Goal: Task Accomplishment & Management: Use online tool/utility

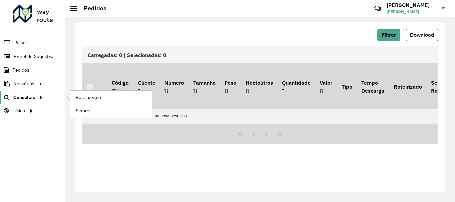
scroll to position [437, 0]
click at [91, 97] on span "Roteirização" at bounding box center [89, 97] width 27 height 7
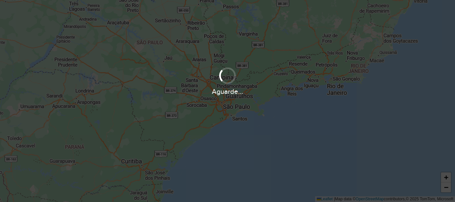
scroll to position [437, 0]
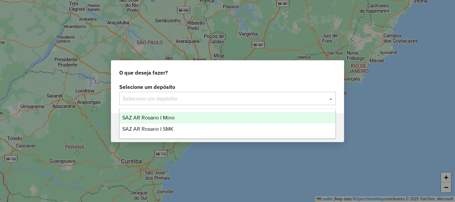
click at [328, 99] on span at bounding box center [331, 99] width 8 height 8
click at [170, 116] on span "SAZ AR Rosario I Mino" at bounding box center [148, 118] width 52 height 6
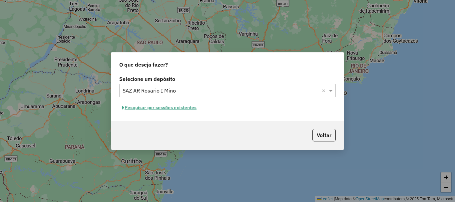
click at [171, 108] on button "Pesquisar por sessões existentes" at bounding box center [159, 108] width 80 height 10
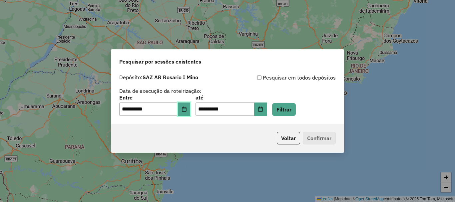
click at [190, 108] on button "Choose Date" at bounding box center [184, 109] width 13 height 13
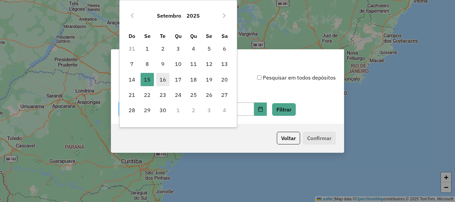
click at [165, 78] on span "16" at bounding box center [162, 79] width 13 height 13
type input "**********"
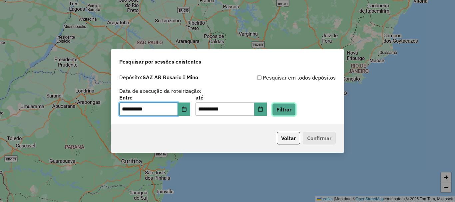
click at [291, 108] on button "Filtrar" at bounding box center [284, 109] width 24 height 13
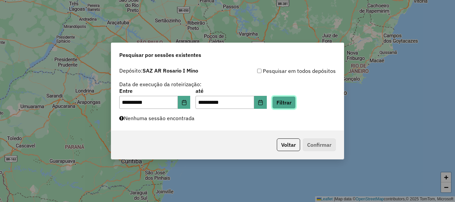
click at [296, 106] on button "Filtrar" at bounding box center [284, 102] width 24 height 13
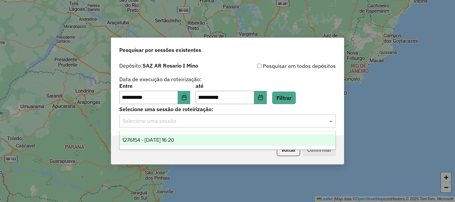
click at [329, 121] on span at bounding box center [331, 121] width 8 height 8
click at [141, 139] on span "1276154 - 16/09/2025 16:20" at bounding box center [148, 140] width 52 height 6
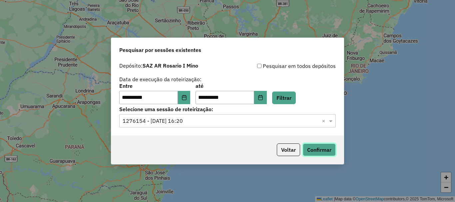
click at [324, 148] on button "Confirmar" at bounding box center [319, 150] width 33 height 13
click at [327, 149] on button "Confirmar" at bounding box center [319, 150] width 33 height 13
click at [322, 148] on button "Confirmar" at bounding box center [319, 150] width 33 height 13
click at [320, 153] on button "Confirmar" at bounding box center [319, 150] width 33 height 13
click at [314, 149] on button "Confirmar" at bounding box center [319, 150] width 33 height 13
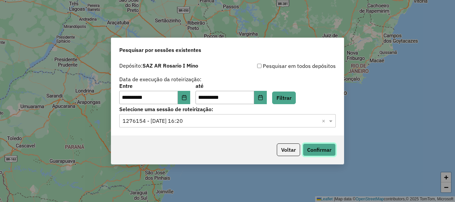
click at [323, 149] on button "Confirmar" at bounding box center [319, 150] width 33 height 13
click at [314, 150] on button "Confirmar" at bounding box center [319, 150] width 33 height 13
click at [319, 147] on button "Confirmar" at bounding box center [319, 150] width 33 height 13
click at [314, 150] on button "Confirmar" at bounding box center [319, 150] width 33 height 13
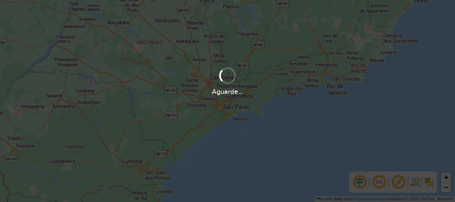
scroll to position [437, 0]
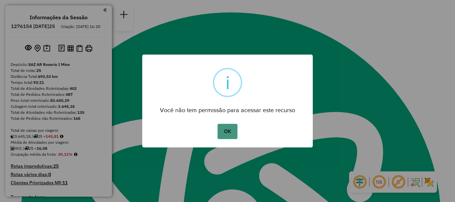
click at [226, 130] on button "OK" at bounding box center [227, 131] width 20 height 15
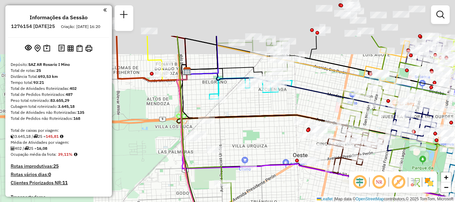
drag, startPoint x: 242, startPoint y: 57, endPoint x: 247, endPoint y: 116, distance: 59.5
click at [247, 116] on icon at bounding box center [262, 106] width 171 height 71
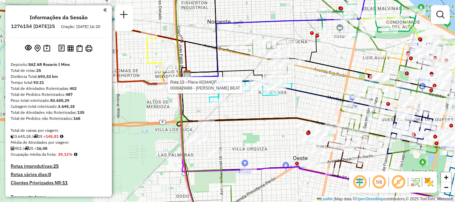
select select "**********"
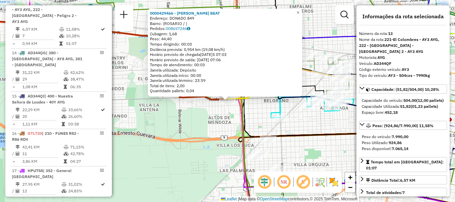
scroll to position [33, 0]
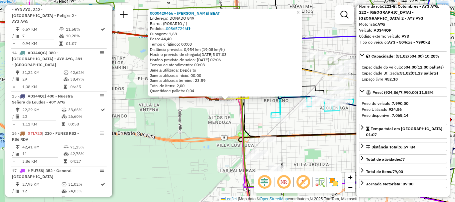
click at [322, 144] on div "0000429466 - SILVA ROSA BEAT Endereço: DONADO 849 Bairro: (ROSARIO / ) Pedidos:…" at bounding box center [227, 101] width 455 height 202
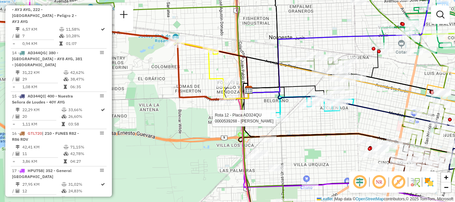
select select "**********"
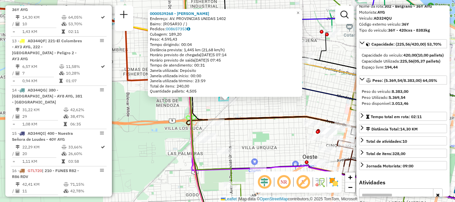
scroll to position [67, 0]
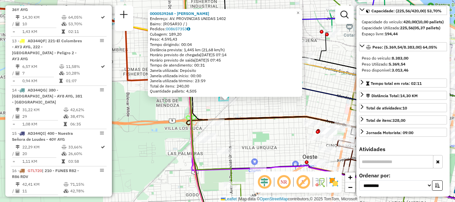
click at [280, 142] on div "0000539268 - AGOSTINA LAURA Endereço: AV. PROVINCIAS UNIDAS 1402 Bairro: (ROSAR…" at bounding box center [227, 101] width 455 height 202
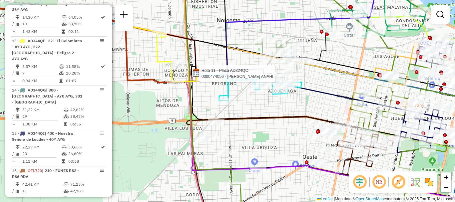
select select "**********"
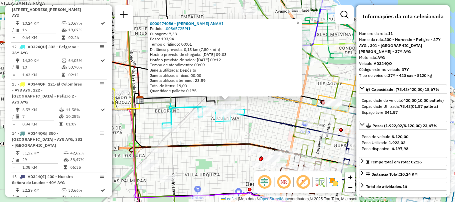
scroll to position [33, 0]
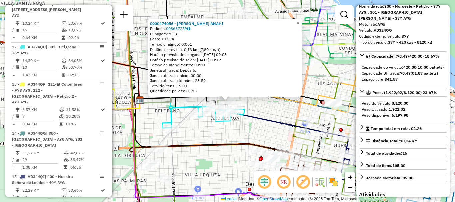
click at [271, 137] on div "0000474056 - ALVAREZ MILAGROS ANAHI Pedidos: 008657259 Cubagem: 7,33 Peso: 193,…" at bounding box center [227, 101] width 455 height 202
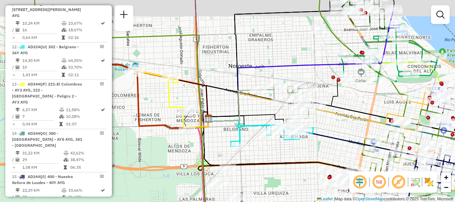
drag, startPoint x: 263, startPoint y: 135, endPoint x: 303, endPoint y: 144, distance: 41.0
click at [303, 144] on div "Janela de atendimento Grade de atendimento Capacidade Transportadoras Veículos …" at bounding box center [227, 101] width 455 height 202
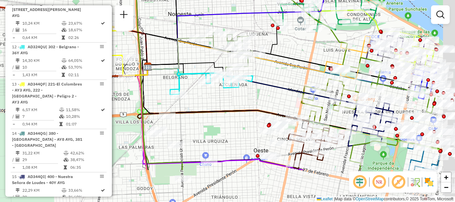
drag, startPoint x: 321, startPoint y: 147, endPoint x: 243, endPoint y: 95, distance: 93.9
click at [243, 95] on div "Janela de atendimento Grade de atendimento Capacidade Transportadoras Veículos …" at bounding box center [227, 101] width 455 height 202
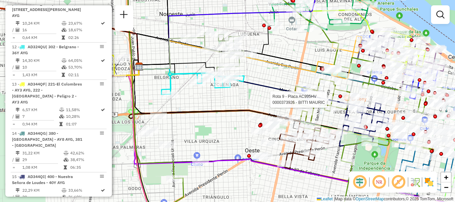
select select "**********"
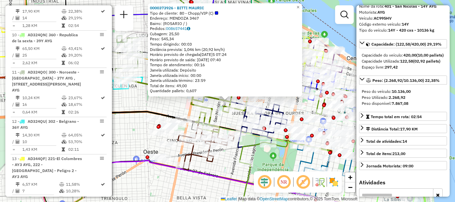
click at [286, 155] on div "0000373926 - BITTI MAURIC Tipo de cliente: 80 - Chopp/VIP (C) Endereço: MENDOZA…" at bounding box center [227, 101] width 455 height 202
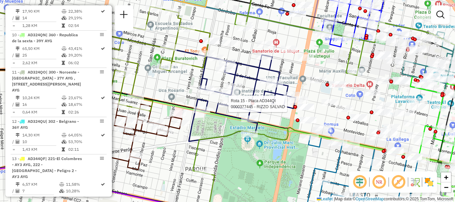
select select "**********"
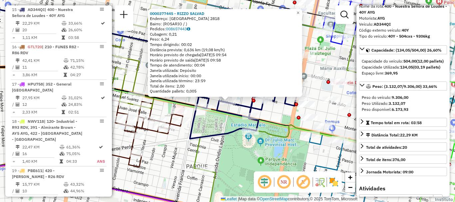
click at [288, 158] on div "0000377445 - RIZZO SALVAD Endereço: MONTEVIDEO 2818 Bairro: (ROSARIO / ) Pedido…" at bounding box center [227, 101] width 455 height 202
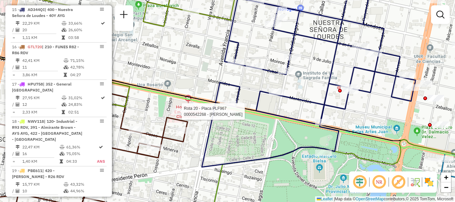
select select "**********"
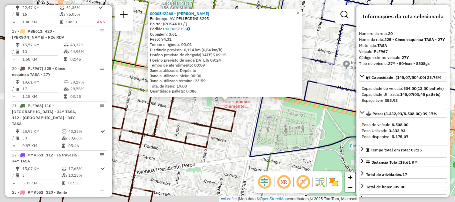
scroll to position [982, 0]
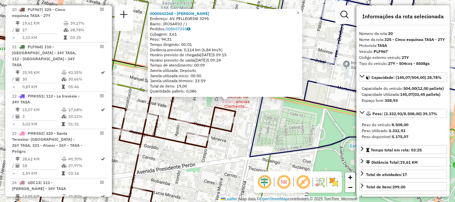
click at [195, 113] on div "0000542268 - Massetto Marcelo Endereço: AV. PELLEGRINI 3295 Bairro: (ROSARIO / …" at bounding box center [227, 101] width 455 height 202
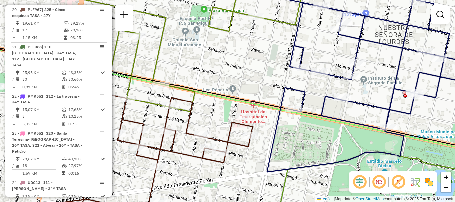
drag, startPoint x: 275, startPoint y: 130, endPoint x: 275, endPoint y: 142, distance: 12.0
click at [275, 142] on icon at bounding box center [374, 85] width 214 height 173
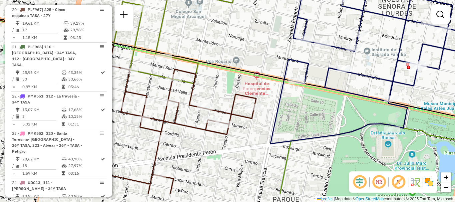
drag, startPoint x: 297, startPoint y: 134, endPoint x: 280, endPoint y: 110, distance: 29.6
click at [280, 110] on icon at bounding box center [377, 57] width 214 height 173
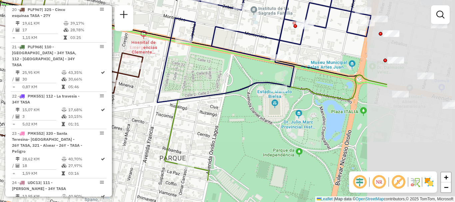
drag, startPoint x: 308, startPoint y: 116, endPoint x: 195, endPoint y: 74, distance: 120.5
click at [195, 74] on div "Janela de atendimento Grade de atendimento Capacidade Transportadoras Veículos …" at bounding box center [227, 101] width 455 height 202
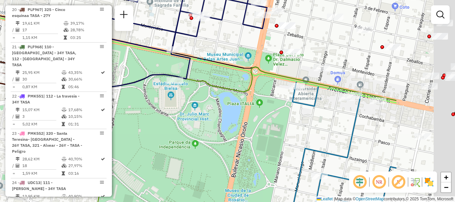
drag, startPoint x: 359, startPoint y: 114, endPoint x: 254, endPoint y: 107, distance: 105.1
click at [254, 107] on div "Janela de atendimento Grade de atendimento Capacidade Transportadoras Veículos …" at bounding box center [227, 101] width 455 height 202
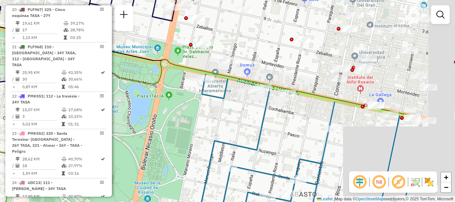
drag, startPoint x: 298, startPoint y: 122, endPoint x: 152, endPoint y: 111, distance: 147.3
click at [152, 111] on div "Janela de atendimento Grade de atendimento Capacidade Transportadoras Veículos …" at bounding box center [227, 101] width 455 height 202
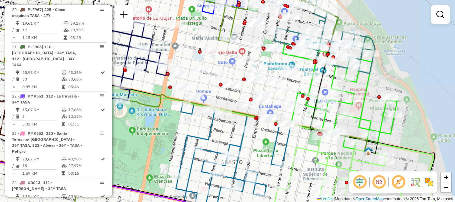
drag, startPoint x: 258, startPoint y: 85, endPoint x: 258, endPoint y: 63, distance: 21.6
click at [258, 63] on div "Janela de atendimento Grade de atendimento Capacidade Transportadoras Veículos …" at bounding box center [227, 101] width 455 height 202
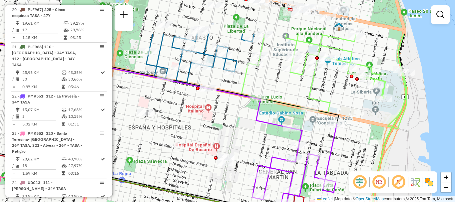
click at [299, 171] on div "Rota 10 - Placa AD324QN 0000115092 - COLOMBETTI JUAN Rota 17 - Placa HPU758 000…" at bounding box center [227, 101] width 455 height 202
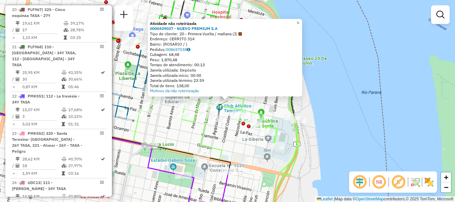
click at [328, 82] on div "Atividade não roteirizada 0000439037 - NUEVO PREMIUM S.A Tipo de cliente: 20 - …" at bounding box center [227, 101] width 455 height 202
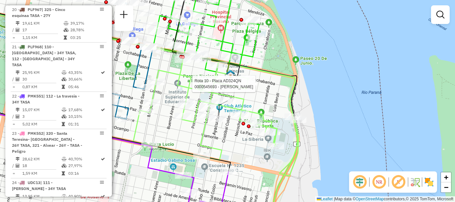
select select "**********"
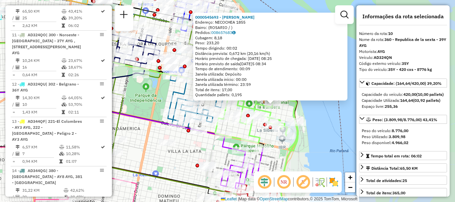
scroll to position [33, 0]
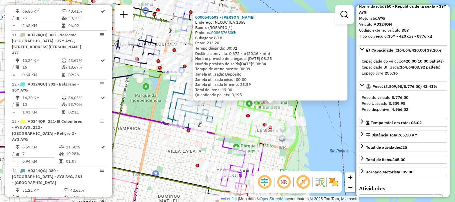
click at [316, 135] on div "0000545693 - Li Yongsheng Endereço: NECOCHEA 1855 Bairro: (ROSARIO / ) Pedidos:…" at bounding box center [227, 101] width 455 height 202
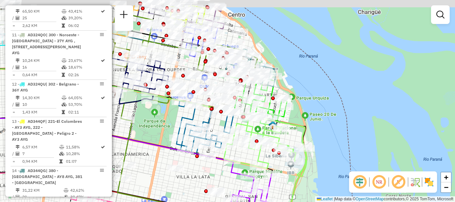
drag, startPoint x: 324, startPoint y: 113, endPoint x: 353, endPoint y: 172, distance: 66.0
click at [353, 172] on hb-router-mapa "Informações da Sessão 1276154 - 16/09/2025 Criação: 15/09/2025 16:20 Depósito: …" at bounding box center [227, 101] width 455 height 202
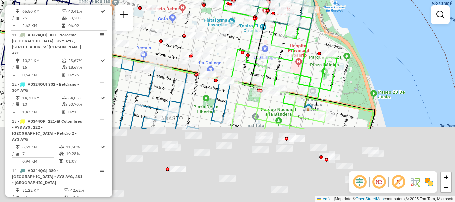
drag, startPoint x: 284, startPoint y: 97, endPoint x: 282, endPoint y: 39, distance: 58.6
click at [282, 46] on div "Rota 10 - Placa AD324QN 0000377724 - LANESE GUSTA Rota 3 - Placa AB951JV 000046…" at bounding box center [227, 101] width 455 height 202
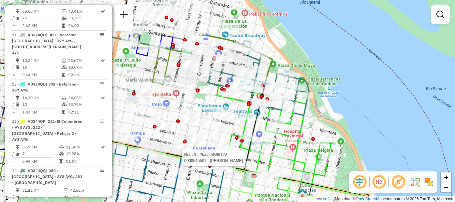
drag, startPoint x: 292, startPoint y: 120, endPoint x: 292, endPoint y: 146, distance: 26.0
click at [292, 146] on div "Rota 3 - Placa AB951JV 0000545507 - Martinez Chirino Auraeladys Nohemi Janela d…" at bounding box center [227, 101] width 455 height 202
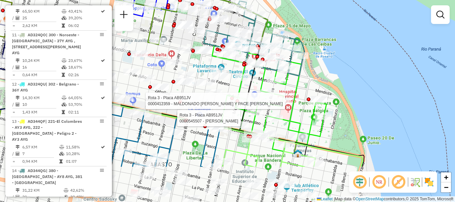
drag, startPoint x: 314, startPoint y: 114, endPoint x: 304, endPoint y: 7, distance: 107.4
click at [305, 9] on div "Rota 3 - Placa AB951JV 0000545507 - Martinez Chirino Auraeladys Nohemi Rota 3 -…" at bounding box center [227, 101] width 455 height 202
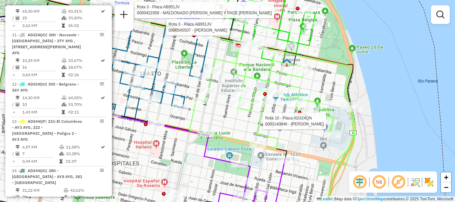
select select "**********"
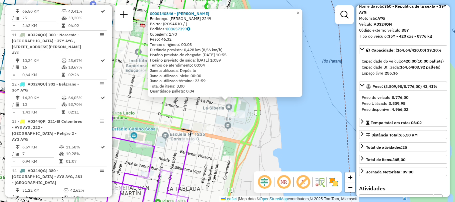
click at [326, 129] on div "0000140846 - ALVAREZ CINT Endereço: ANTONELLI 2249 Bairro: (ROSARIO / ) Pedidos…" at bounding box center [227, 101] width 455 height 202
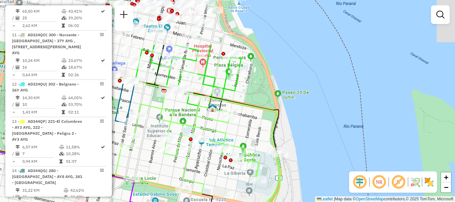
drag, startPoint x: 294, startPoint y: 190, endPoint x: 291, endPoint y: 214, distance: 23.8
click at [291, 202] on html "Aguarde... Pop-up bloqueado! Seu navegador bloqueou automáticamente a abertura …" at bounding box center [227, 101] width 455 height 202
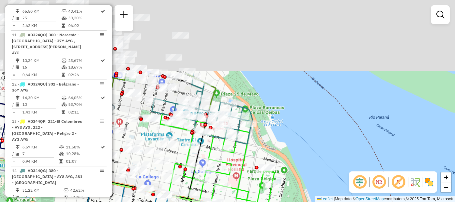
drag, startPoint x: 233, startPoint y: 144, endPoint x: 235, endPoint y: 151, distance: 7.2
click at [235, 151] on icon at bounding box center [217, 167] width 114 height 106
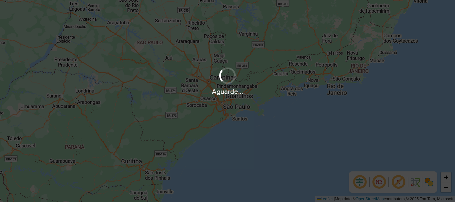
scroll to position [437, 0]
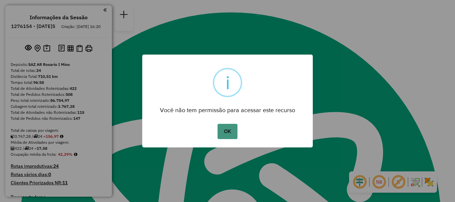
click at [225, 132] on button "OK" at bounding box center [227, 131] width 20 height 15
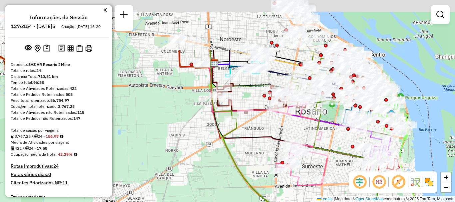
drag, startPoint x: 226, startPoint y: 140, endPoint x: 227, endPoint y: 164, distance: 24.3
click at [227, 164] on div "Janela de atendimento Grade de atendimento Capacidade Transportadoras Veículos …" at bounding box center [227, 101] width 455 height 202
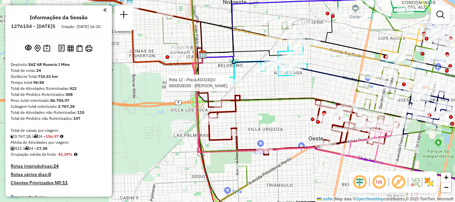
select select "**********"
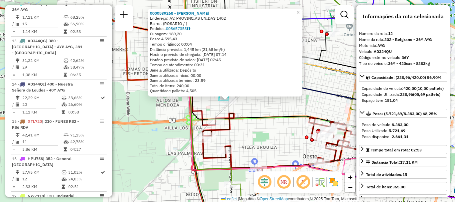
scroll to position [33, 0]
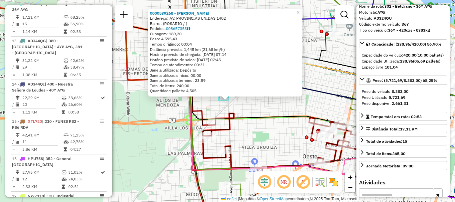
click at [300, 129] on div "0000539268 - AGOSTINA LAURA Endereço: AV. PROVINCIAS UNIDAS 1402 Bairro: (ROSAR…" at bounding box center [227, 101] width 455 height 202
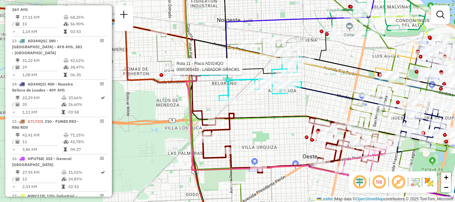
select select "**********"
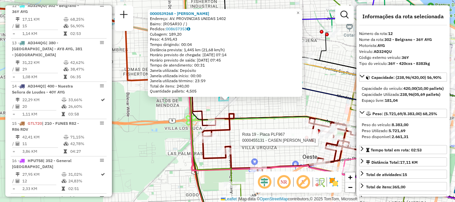
scroll to position [659, 0]
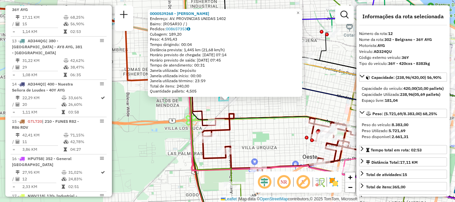
click at [286, 130] on div "0000539268 - AGOSTINA LAURA Endereço: AV. PROVINCIAS UNIDAS 1402 Bairro: (ROSAR…" at bounding box center [227, 101] width 455 height 202
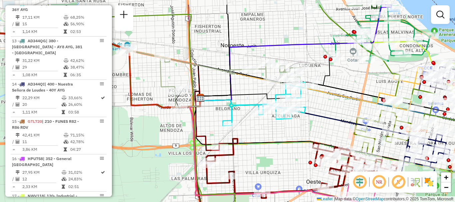
drag, startPoint x: 288, startPoint y: 134, endPoint x: 288, endPoint y: 140, distance: 6.7
click at [288, 140] on div "Janela de atendimento Grade de atendimento Capacidade Transportadoras Veículos …" at bounding box center [227, 101] width 455 height 202
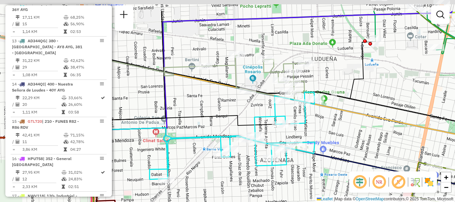
drag, startPoint x: 254, startPoint y: 119, endPoint x: 253, endPoint y: 130, distance: 11.4
click at [253, 130] on icon at bounding box center [232, 135] width 165 height 87
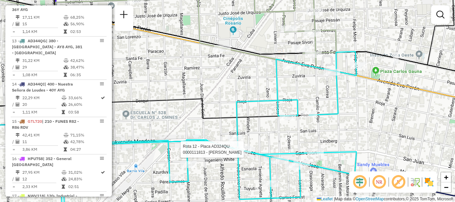
drag, startPoint x: 246, startPoint y: 134, endPoint x: 259, endPoint y: 104, distance: 32.1
click at [258, 105] on div "Rota 12 - Placa AD324QU 0000111813 - ZABAÑA CARLO Rota 12 - Placa AD324QU 00008…" at bounding box center [227, 101] width 455 height 202
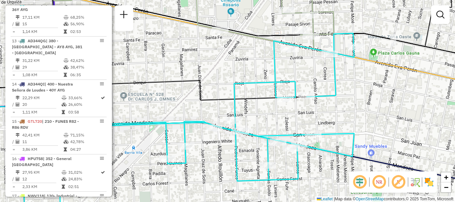
drag, startPoint x: 328, startPoint y: 153, endPoint x: 317, endPoint y: 159, distance: 12.1
click at [317, 159] on div "Janela de atendimento Grade de atendimento Capacidade Transportadoras Veículos …" at bounding box center [227, 101] width 455 height 202
drag, startPoint x: 332, startPoint y: 117, endPoint x: 217, endPoint y: 121, distance: 114.6
click at [246, 121] on div "Janela de atendimento Grade de atendimento Capacidade Transportadoras Veículos …" at bounding box center [227, 101] width 455 height 202
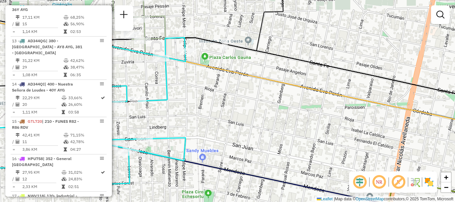
drag, startPoint x: 272, startPoint y: 149, endPoint x: 244, endPoint y: 110, distance: 48.0
click at [244, 110] on div "Janela de atendimento Grade de atendimento Capacidade Transportadoras Veículos …" at bounding box center [227, 101] width 455 height 202
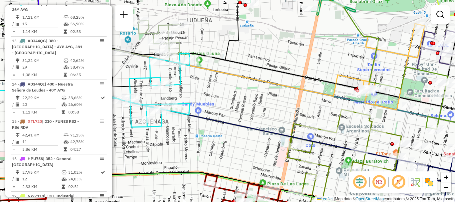
drag, startPoint x: 310, startPoint y: 116, endPoint x: 244, endPoint y: 82, distance: 74.5
click at [262, 92] on div "Janela de atendimento Grade de atendimento Capacidade Transportadoras Veículos …" at bounding box center [227, 101] width 455 height 202
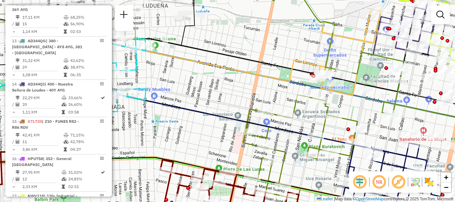
drag, startPoint x: 293, startPoint y: 152, endPoint x: 278, endPoint y: 107, distance: 46.6
click at [278, 107] on div "Janela de atendimento Grade de atendimento Capacidade Transportadoras Veículos …" at bounding box center [227, 101] width 455 height 202
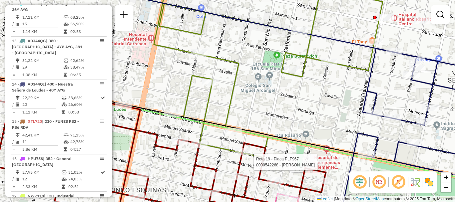
select select "**********"
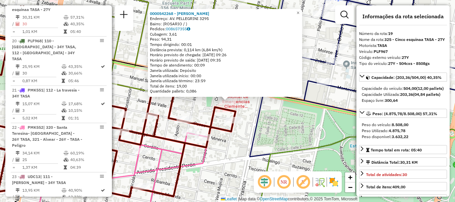
scroll to position [33, 0]
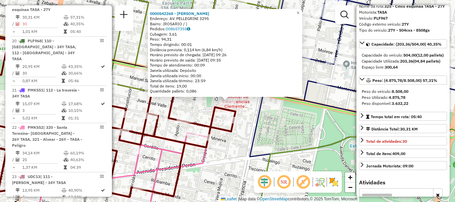
click at [281, 145] on div "0000542268 - Massetto Marcelo Endereço: AV. PELLEGRINI 3295 Bairro: (ROSARIO / …" at bounding box center [227, 101] width 455 height 202
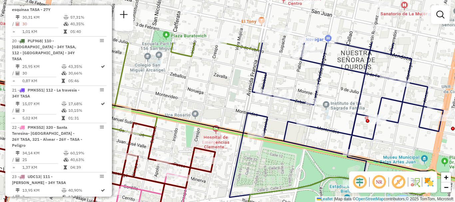
drag, startPoint x: 218, startPoint y: 80, endPoint x: 231, endPoint y: 153, distance: 74.3
click at [231, 153] on div "Janela de atendimento Grade de atendimento Capacidade Transportadoras Veículos …" at bounding box center [227, 101] width 455 height 202
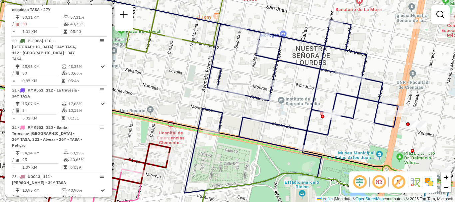
drag, startPoint x: 228, startPoint y: 114, endPoint x: 119, endPoint y: 75, distance: 115.8
click at [119, 75] on div "Janela de atendimento Grade de atendimento Capacidade Transportadoras Veículos …" at bounding box center [227, 101] width 455 height 202
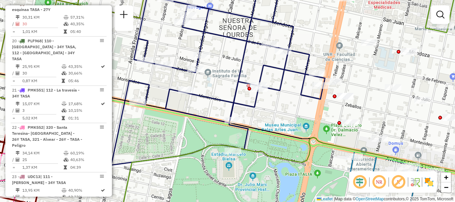
drag, startPoint x: 288, startPoint y: 114, endPoint x: 154, endPoint y: 91, distance: 136.3
click at [162, 93] on div "Janela de atendimento Grade de atendimento Capacidade Transportadoras Veículos …" at bounding box center [227, 101] width 455 height 202
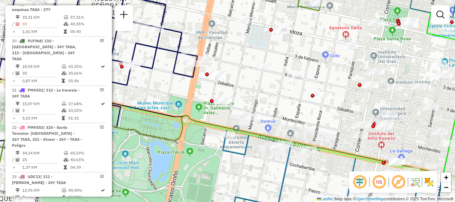
drag, startPoint x: 285, startPoint y: 110, endPoint x: 162, endPoint y: 64, distance: 130.6
click at [170, 68] on div "Janela de atendimento Grade de atendimento Capacidade Transportadoras Veículos …" at bounding box center [227, 101] width 455 height 202
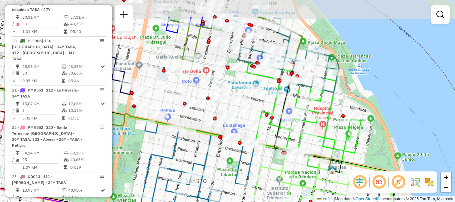
drag, startPoint x: 312, startPoint y: 146, endPoint x: 312, endPoint y: 182, distance: 36.3
click at [312, 182] on icon at bounding box center [317, 205] width 165 height 109
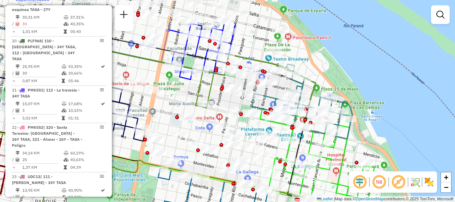
drag, startPoint x: 313, startPoint y: 161, endPoint x: 315, endPoint y: 167, distance: 5.5
click at [315, 167] on div "Rota 3 - Placa AB951JV 0000136422 - CESARE ERIKA Rota 3 - Placa AB951JV 0000549…" at bounding box center [227, 101] width 455 height 202
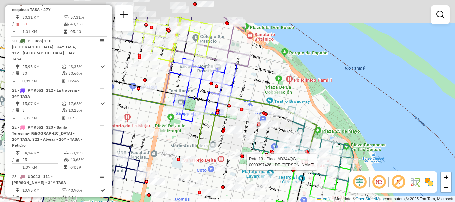
drag, startPoint x: 311, startPoint y: 158, endPoint x: 315, endPoint y: 172, distance: 14.4
click at [314, 167] on div at bounding box center [312, 165] width 4 height 4
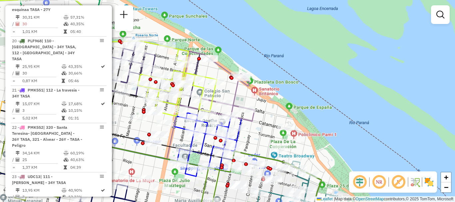
click at [245, 106] on icon at bounding box center [217, 87] width 76 height 70
select select "**********"
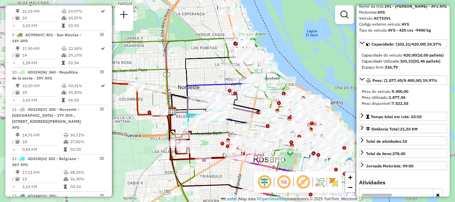
click at [346, 115] on div "Janela de atendimento Grade de atendimento Capacidade Transportadoras Veículos …" at bounding box center [227, 101] width 455 height 202
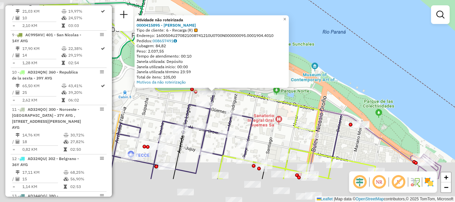
drag, startPoint x: 290, startPoint y: 59, endPoint x: 365, endPoint y: 45, distance: 76.2
click at [354, 43] on div "Atividade não roteirizada 0000415895 - RAMIREZ EZEQUIEL MARIO Tipo de cliente: …" at bounding box center [227, 101] width 455 height 202
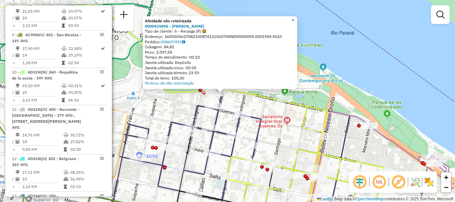
click at [294, 19] on span "×" at bounding box center [292, 20] width 3 height 6
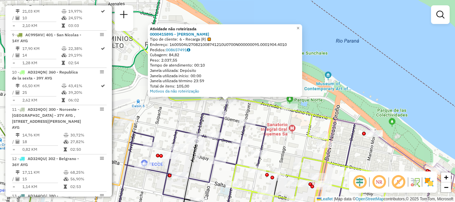
click at [332, 44] on div "Atividade não roteirizada 0000415895 - RAMIREZ EZEQUIEL MARIO Tipo de cliente: …" at bounding box center [227, 101] width 455 height 202
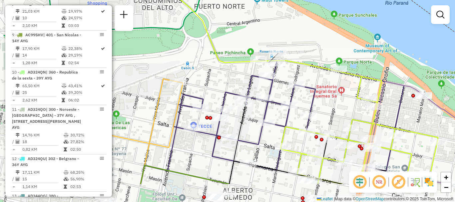
drag, startPoint x: 308, startPoint y: 130, endPoint x: 383, endPoint y: 77, distance: 91.9
click at [383, 77] on icon at bounding box center [248, 79] width 380 height 209
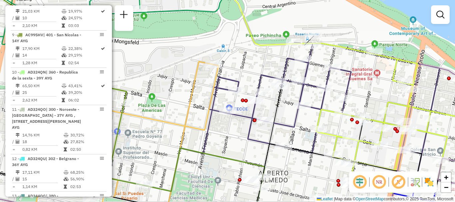
drag, startPoint x: 301, startPoint y: 101, endPoint x: 384, endPoint y: 93, distance: 83.6
click at [384, 93] on div "Janela de atendimento Grade de atendimento Capacidade Transportadoras Veículos …" at bounding box center [227, 101] width 455 height 202
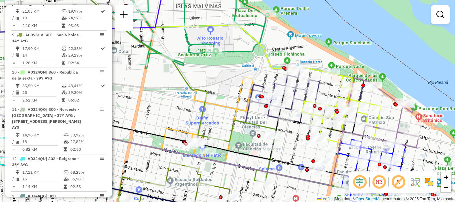
drag, startPoint x: 212, startPoint y: 116, endPoint x: 215, endPoint y: 59, distance: 57.0
click at [215, 59] on div "Janela de atendimento Grade de atendimento Capacidade Transportadoras Veículos …" at bounding box center [227, 101] width 455 height 202
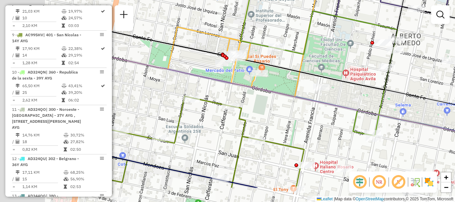
drag, startPoint x: 191, startPoint y: 117, endPoint x: 253, endPoint y: 75, distance: 74.4
click at [247, 79] on icon at bounding box center [274, 68] width 529 height 149
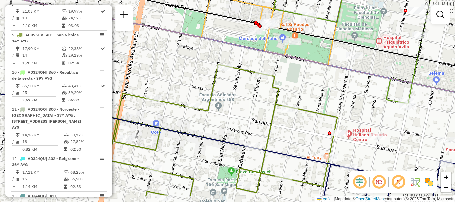
drag, startPoint x: 206, startPoint y: 130, endPoint x: 238, endPoint y: 96, distance: 45.9
click at [238, 96] on div "Janela de atendimento Grade de atendimento Capacidade Transportadoras Veículos …" at bounding box center [227, 101] width 455 height 202
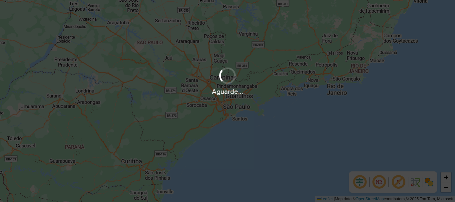
scroll to position [437, 0]
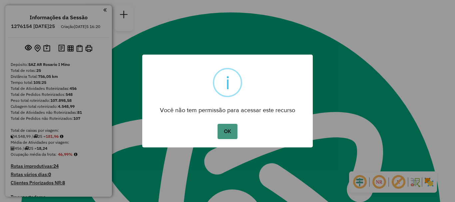
click at [224, 129] on button "OK" at bounding box center [227, 131] width 20 height 15
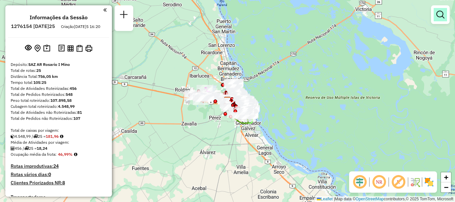
click at [442, 14] on em at bounding box center [440, 15] width 8 height 8
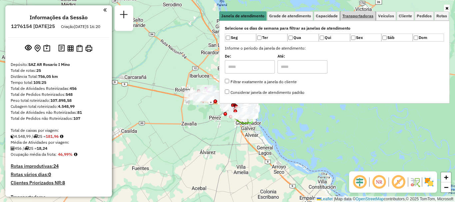
click at [355, 17] on span "Transportadoras" at bounding box center [357, 16] width 31 height 4
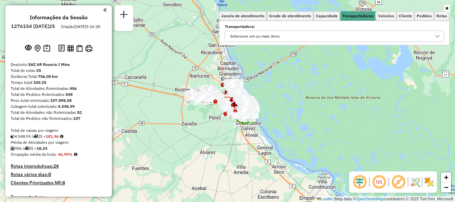
click at [436, 36] on icon at bounding box center [437, 36] width 5 height 3
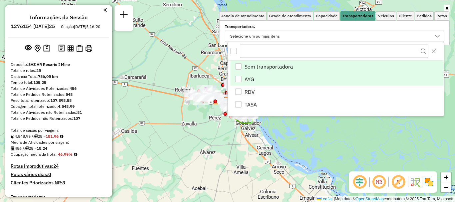
click at [240, 77] on div "AYG" at bounding box center [238, 79] width 6 height 6
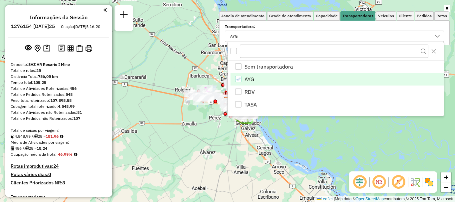
click at [317, 156] on div "Janela de atendimento Grade de atendimento Capacidade Transportadoras Veículos …" at bounding box center [227, 101] width 455 height 202
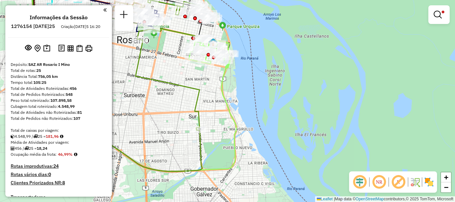
drag, startPoint x: 229, startPoint y: 90, endPoint x: 233, endPoint y: 144, distance: 54.1
click at [233, 144] on div "Limpar filtros Janela de atendimento Grade de atendimento Capacidade Transporta…" at bounding box center [227, 101] width 455 height 202
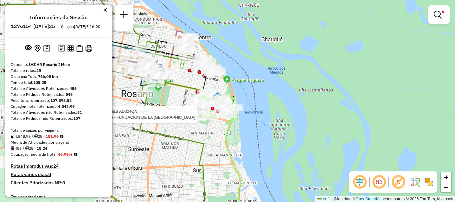
select select "**********"
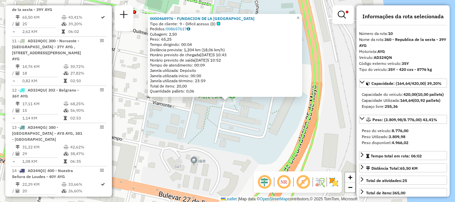
scroll to position [67, 0]
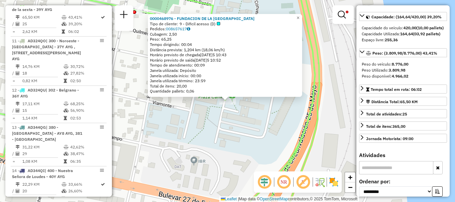
click at [295, 128] on div "0000468976 - FUNDACION DE LA UNIVERSIDAD NACIONAL DE ROSAR Tipo de cliente: 9 -…" at bounding box center [227, 101] width 455 height 202
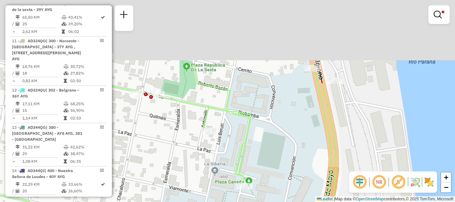
click at [291, 202] on html "Aplicando filtros Pop-up bloqueado! Seu navegador bloqueou automáticamente a ab…" at bounding box center [227, 101] width 455 height 202
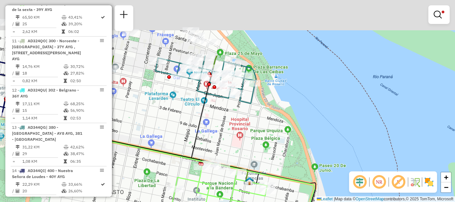
drag, startPoint x: 289, startPoint y: 210, endPoint x: 292, endPoint y: 215, distance: 6.2
click at [292, 202] on html "Aplicando filtros Pop-up bloqueado! Seu navegador bloqueou automáticamente a ab…" at bounding box center [227, 101] width 455 height 202
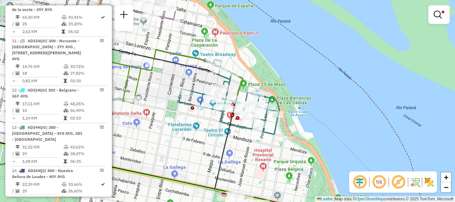
drag, startPoint x: 279, startPoint y: 154, endPoint x: 289, endPoint y: 169, distance: 18.0
click at [289, 169] on div "Limpar filtros Janela de atendimento Grade de atendimento Capacidade Transporta…" at bounding box center [227, 101] width 455 height 202
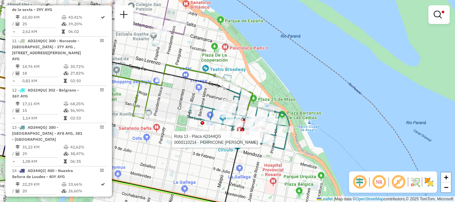
select select "**********"
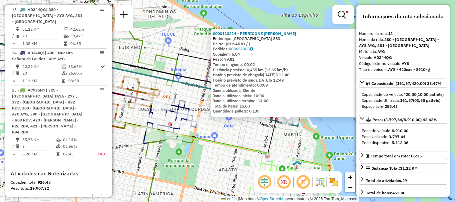
scroll to position [33, 0]
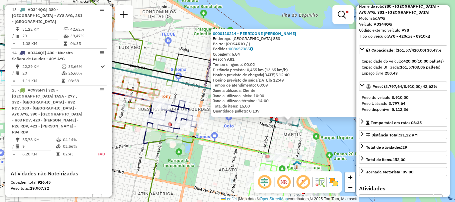
click at [337, 139] on div "0000110214 - PERRICONE [PERSON_NAME]: [GEOGRAPHIC_DATA] 883 Bairro: ([GEOGRAPHI…" at bounding box center [227, 101] width 455 height 202
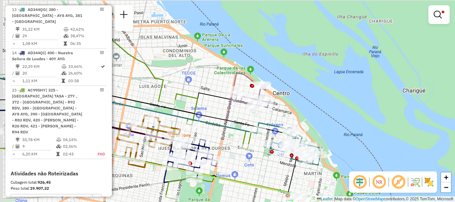
drag, startPoint x: 348, startPoint y: 166, endPoint x: 355, endPoint y: 177, distance: 13.3
click at [355, 177] on hb-router-mapa "Informações da Sessão 1276154 [DATE]25 Criação[DATE]5 16:20 Depósito: SAZ AR Ro…" at bounding box center [227, 101] width 455 height 202
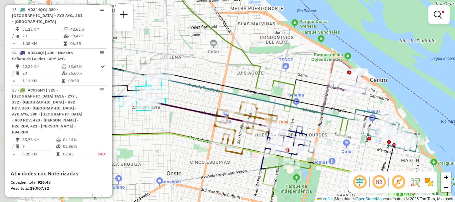
drag, startPoint x: 245, startPoint y: 143, endPoint x: 337, endPoint y: 122, distance: 94.0
click at [337, 122] on div "Rota 23 - Placa AC995HY 0000552770 - [PERSON_NAME] Limpar filtros Janela de ate…" at bounding box center [227, 101] width 455 height 202
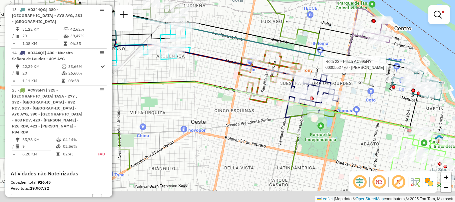
drag, startPoint x: 261, startPoint y: 138, endPoint x: 276, endPoint y: 66, distance: 73.5
click at [276, 66] on icon at bounding box center [273, 104] width 397 height 133
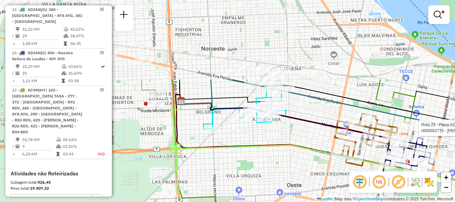
drag, startPoint x: 339, startPoint y: 161, endPoint x: 372, endPoint y: 189, distance: 43.7
click at [373, 191] on hb-router-mapa "Informações da Sessão 1276154 [DATE]25 Criação[DATE]5 16:20 Depósito: SAZ AR Ro…" at bounding box center [227, 101] width 455 height 202
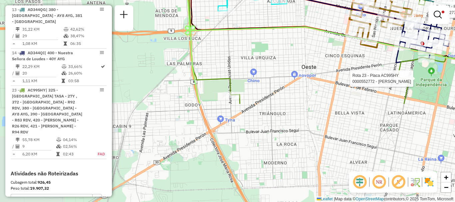
drag, startPoint x: 288, startPoint y: 92, endPoint x: 296, endPoint y: 40, distance: 51.8
click at [296, 40] on div "Rota 23 - Placa AC995HY 0000552770 - [PERSON_NAME] Rota 23 - Placa AC995HY 0000…" at bounding box center [227, 101] width 455 height 202
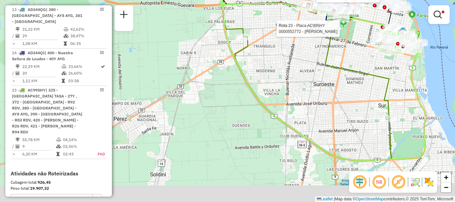
drag, startPoint x: 299, startPoint y: 78, endPoint x: 284, endPoint y: 44, distance: 37.3
click at [284, 44] on div "Rota 23 - Placa AC995HY 0000552770 - [PERSON_NAME] Rota 23 - Placa AC995HY 0000…" at bounding box center [227, 101] width 455 height 202
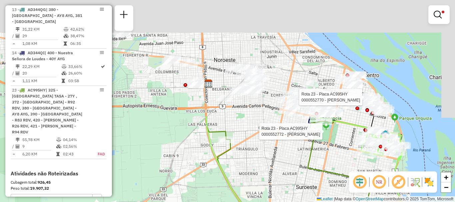
drag, startPoint x: 291, startPoint y: 191, endPoint x: 294, endPoint y: 215, distance: 24.2
click at [294, 202] on html "Aplicando filtros Pop-up bloqueado! Seu navegador bloqueou automáticamente a ab…" at bounding box center [227, 101] width 455 height 202
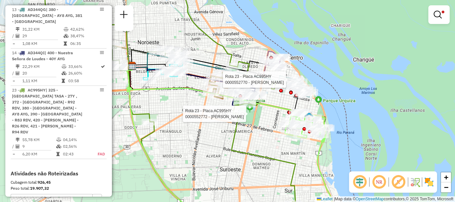
click at [342, 78] on div "Rota 23 - Placa AC995HY 0000552770 - [PERSON_NAME] Rota 23 - Placa AC995HY 0000…" at bounding box center [227, 101] width 455 height 202
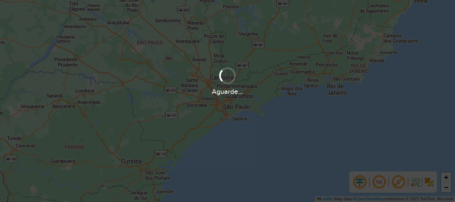
scroll to position [437, 0]
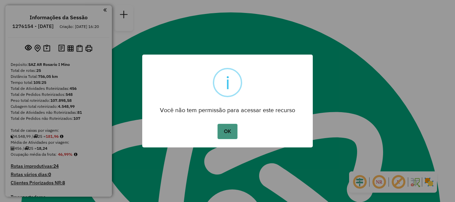
click at [227, 129] on button "OK" at bounding box center [227, 131] width 20 height 15
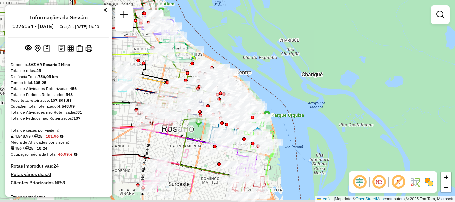
drag, startPoint x: 250, startPoint y: 89, endPoint x: 252, endPoint y: 29, distance: 60.0
click at [252, 29] on div "Rota 13 - Placa AD344QG 0000459827 - SANPINA S. A. Rota 13 - Placa AD344QG 0000…" at bounding box center [227, 101] width 455 height 202
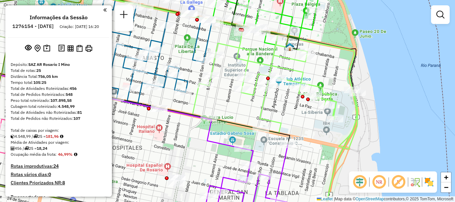
drag, startPoint x: 258, startPoint y: 107, endPoint x: 252, endPoint y: 41, distance: 66.2
click at [252, 41] on icon at bounding box center [274, 88] width 165 height 122
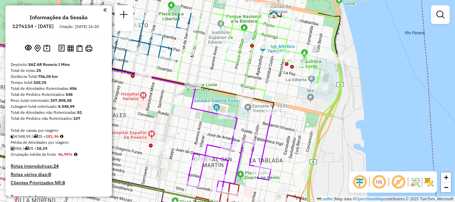
drag, startPoint x: 251, startPoint y: 59, endPoint x: 228, endPoint y: 138, distance: 82.7
click at [228, 112] on icon at bounding box center [108, 72] width 329 height 79
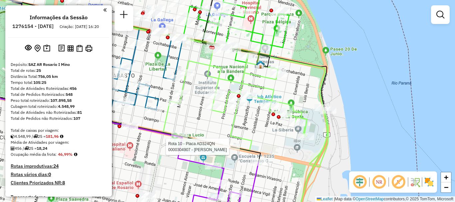
drag, startPoint x: 265, startPoint y: 60, endPoint x: 259, endPoint y: 110, distance: 51.0
click at [259, 67] on icon at bounding box center [235, 25] width 67 height 83
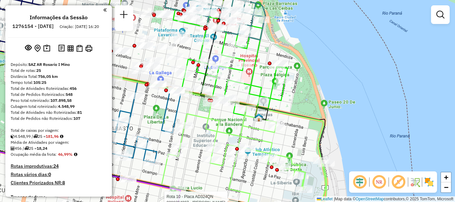
drag, startPoint x: 256, startPoint y: 58, endPoint x: 261, endPoint y: 60, distance: 5.7
click at [261, 60] on div "Rota 10 - Placa AD324QN 0000304907 - AUDANO MARTIN Janela de atendimento Grade …" at bounding box center [227, 101] width 455 height 202
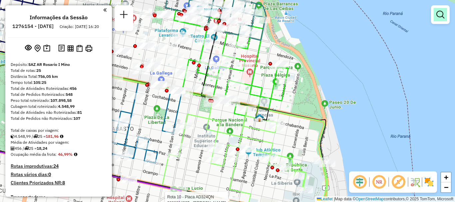
click at [439, 17] on em at bounding box center [440, 15] width 8 height 8
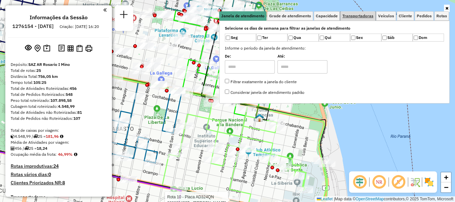
click at [359, 14] on span "Transportadoras" at bounding box center [357, 16] width 31 height 4
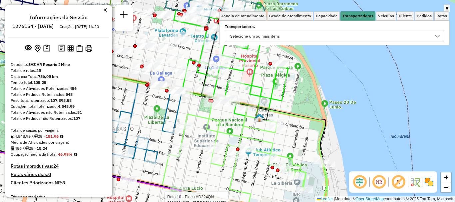
click at [434, 36] on div at bounding box center [437, 36] width 13 height 11
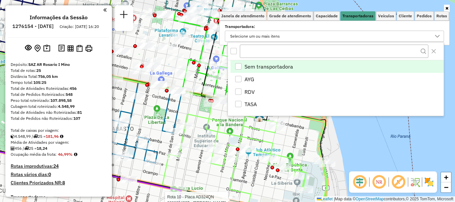
scroll to position [4, 23]
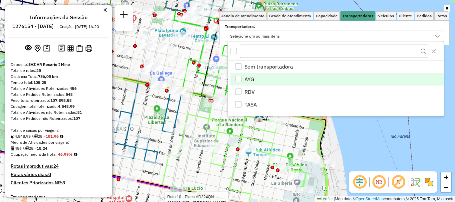
click at [240, 80] on div "AYG" at bounding box center [238, 79] width 6 height 6
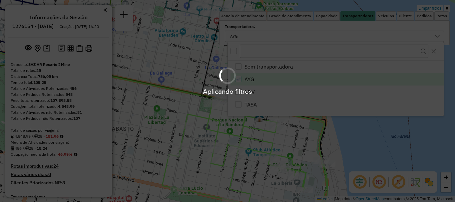
click at [368, 147] on hb-app "Aplicando filtros Pop-up bloqueado! Seu navegador bloqueou automáticamente a ab…" at bounding box center [227, 101] width 455 height 202
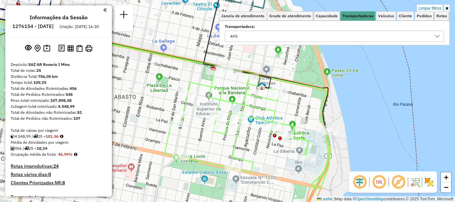
drag, startPoint x: 316, startPoint y: 117, endPoint x: 318, endPoint y: 93, distance: 24.1
click at [318, 93] on div "Limpar filtros Janela de atendimento Grade de atendimento Capacidade Transporta…" at bounding box center [227, 101] width 455 height 202
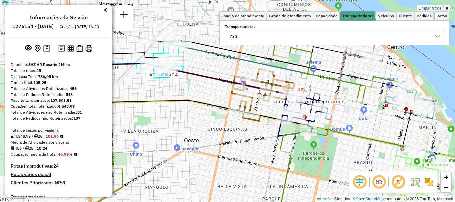
drag, startPoint x: 310, startPoint y: 113, endPoint x: 441, endPoint y: 151, distance: 136.7
click at [441, 151] on icon at bounding box center [424, 178] width 83 height 61
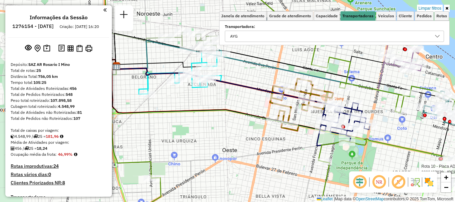
drag, startPoint x: 318, startPoint y: 135, endPoint x: 356, endPoint y: 145, distance: 39.5
click at [356, 145] on icon at bounding box center [394, 153] width 152 height 29
click at [437, 35] on icon at bounding box center [437, 36] width 5 height 5
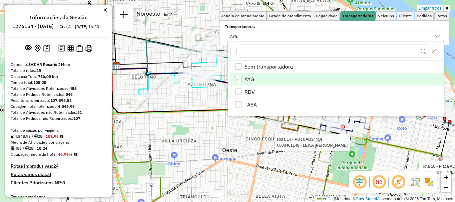
click at [238, 77] on icon "AYG" at bounding box center [238, 79] width 5 height 5
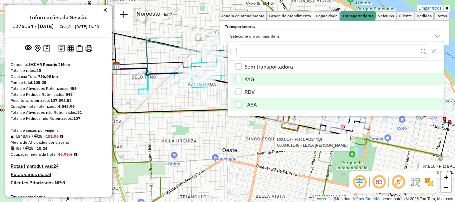
click at [237, 91] on div "RDV" at bounding box center [238, 92] width 6 height 6
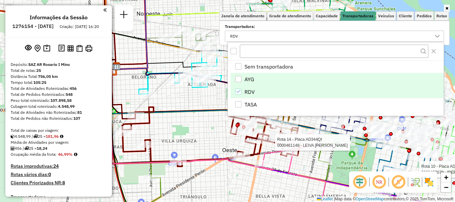
click at [218, 129] on div "Rota 10 - Placa AD324QN 0000427079 - JOSERO S.R.L Rota 14 - Placa AD344QI 00004…" at bounding box center [227, 101] width 455 height 202
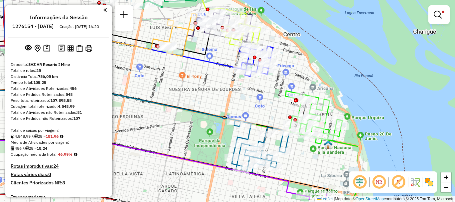
drag, startPoint x: 297, startPoint y: 125, endPoint x: 183, endPoint y: 115, distance: 114.0
click at [183, 115] on div "Limpar filtros Janela de atendimento Grade de atendimento Capacidade Transporta…" at bounding box center [227, 101] width 455 height 202
click at [438, 16] on em at bounding box center [438, 15] width 8 height 8
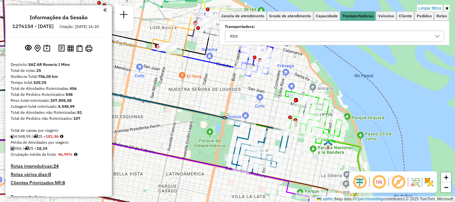
click at [437, 37] on icon at bounding box center [437, 36] width 5 height 3
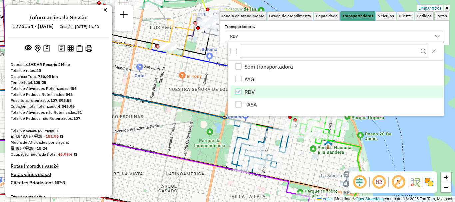
click at [238, 89] on div "RDV" at bounding box center [238, 92] width 6 height 6
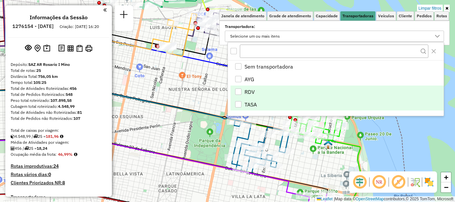
click at [238, 103] on div "TASA" at bounding box center [238, 104] width 6 height 6
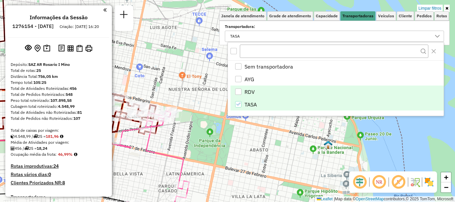
click at [207, 121] on div "Limpar filtros Janela de atendimento Grade de atendimento Capacidade Transporta…" at bounding box center [227, 101] width 455 height 202
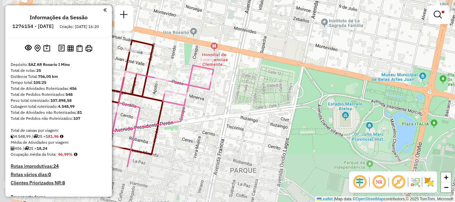
drag, startPoint x: 201, startPoint y: 103, endPoint x: 277, endPoint y: 56, distance: 89.5
click at [277, 56] on div "Limpar filtros Janela de atendimento Grade de atendimento Capacidade Transporta…" at bounding box center [227, 101] width 455 height 202
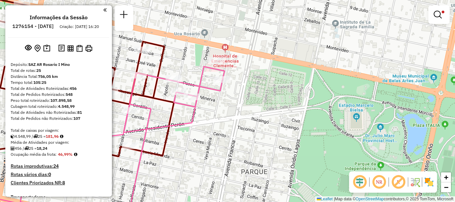
drag, startPoint x: 222, startPoint y: 93, endPoint x: 233, endPoint y: 94, distance: 11.1
click at [233, 94] on div "Limpar filtros Janela de atendimento Grade de atendimento Capacidade Transporta…" at bounding box center [227, 101] width 455 height 202
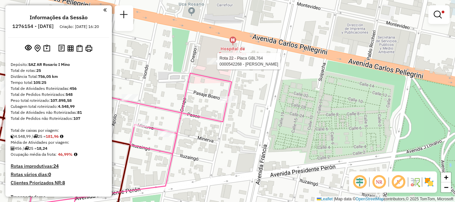
select select "**********"
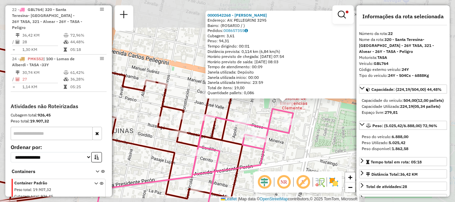
scroll to position [33, 0]
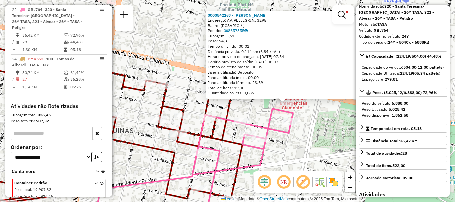
click at [317, 121] on div "0000542268 - Massetto Marcelo Endereço: AV. PELLEGRINI 3295 Bairro: (ROSARIO / …" at bounding box center [227, 101] width 455 height 202
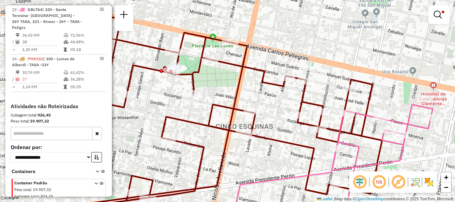
drag, startPoint x: 296, startPoint y: 79, endPoint x: 354, endPoint y: 107, distance: 64.8
click at [354, 107] on div "Limpar filtros Janela de atendimento Grade de atendimento Capacidade Transporta…" at bounding box center [227, 101] width 455 height 202
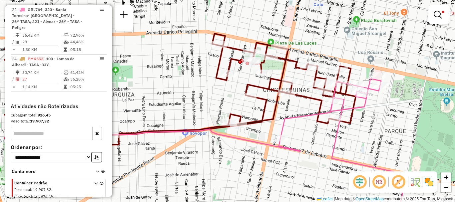
drag, startPoint x: 223, startPoint y: 68, endPoint x: 273, endPoint y: 63, distance: 49.8
click at [273, 63] on div "Limpar filtros Janela de atendimento Grade de atendimento Capacidade Transporta…" at bounding box center [227, 101] width 455 height 202
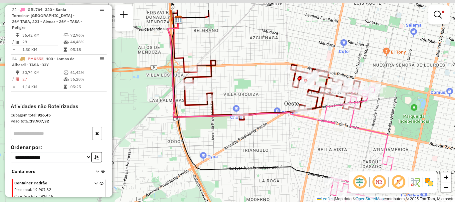
drag, startPoint x: 258, startPoint y: 81, endPoint x: 263, endPoint y: 85, distance: 6.6
click at [263, 85] on div "Limpar filtros Janela de atendimento Grade de atendimento Capacidade Transporta…" at bounding box center [227, 101] width 455 height 202
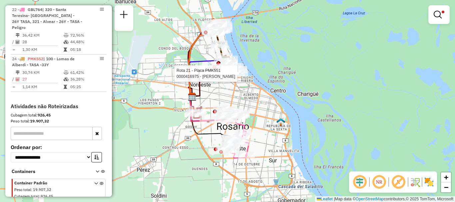
drag, startPoint x: 233, startPoint y: 40, endPoint x: 230, endPoint y: 77, distance: 37.5
click at [230, 77] on div at bounding box center [230, 73] width 17 height 7
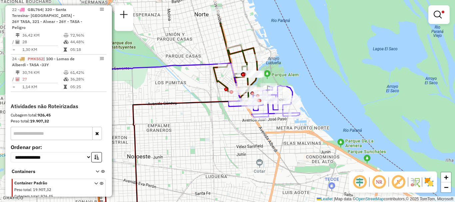
drag, startPoint x: 201, startPoint y: 104, endPoint x: 224, endPoint y: 120, distance: 28.3
click at [224, 120] on div "Limpar filtros Janela de atendimento Grade de atendimento Capacidade Transporta…" at bounding box center [227, 101] width 455 height 202
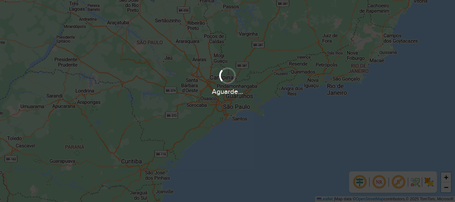
scroll to position [437, 0]
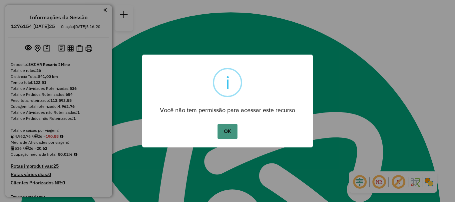
click at [222, 135] on button "OK" at bounding box center [227, 131] width 20 height 15
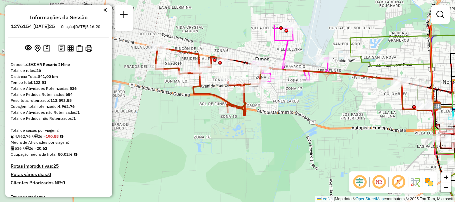
drag, startPoint x: 196, startPoint y: 78, endPoint x: 342, endPoint y: 121, distance: 151.9
click at [342, 121] on div "Janela de atendimento Grade de atendimento Capacidade Transportadoras Veículos …" at bounding box center [227, 101] width 455 height 202
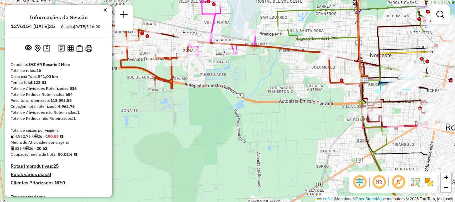
drag, startPoint x: 291, startPoint y: 108, endPoint x: 218, endPoint y: 91, distance: 74.2
click at [218, 91] on div "Janela de atendimento Grade de atendimento Capacidade Transportadoras Veículos …" at bounding box center [227, 101] width 455 height 202
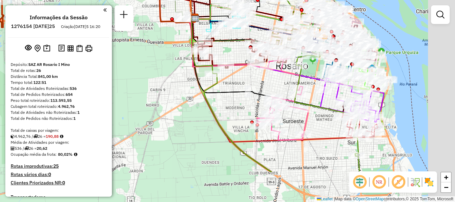
drag, startPoint x: 331, startPoint y: 65, endPoint x: 200, endPoint y: 11, distance: 141.2
click at [204, 16] on icon at bounding box center [218, 17] width 47 height 2
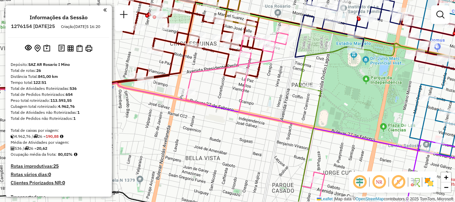
drag, startPoint x: 357, startPoint y: 58, endPoint x: 319, endPoint y: 61, distance: 38.1
click at [319, 61] on div "Janela de atendimento Grade de atendimento Capacidade Transportadoras Veículos …" at bounding box center [227, 101] width 455 height 202
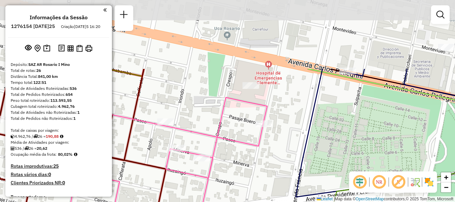
drag, startPoint x: 282, startPoint y: 53, endPoint x: 275, endPoint y: 148, distance: 94.5
click at [275, 148] on div "Janela de atendimento Grade de atendimento Capacidade Transportadoras Veículos …" at bounding box center [227, 101] width 455 height 202
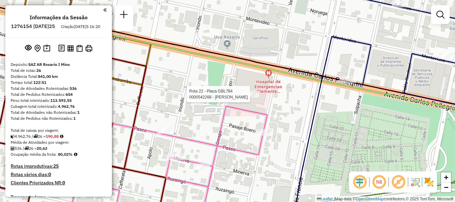
select select "**********"
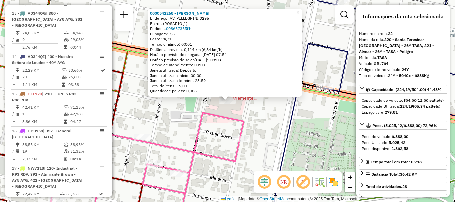
scroll to position [1056, 0]
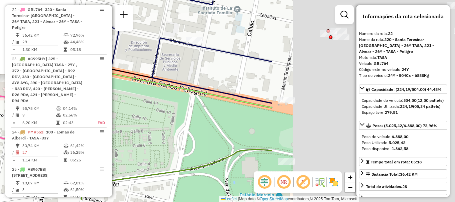
drag, startPoint x: 331, startPoint y: 64, endPoint x: 132, endPoint y: 95, distance: 201.9
click at [105, 57] on hb-router-mapa "Informações da Sessão 1276154 - 16/09/2025 Criação: 15/09/2025 16:20 Depósito: …" at bounding box center [227, 101] width 455 height 202
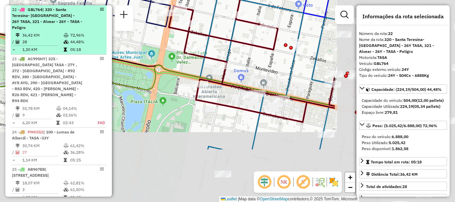
drag, startPoint x: 269, startPoint y: 108, endPoint x: 103, endPoint y: 35, distance: 181.0
click at [103, 35] on hb-router-mapa "Informações da Sessão 1276154 - 16/09/2025 Criação: 15/09/2025 16:20 Depósito: …" at bounding box center [227, 101] width 455 height 202
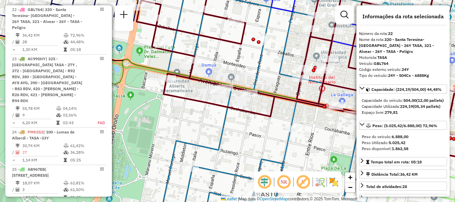
drag, startPoint x: 263, startPoint y: 72, endPoint x: 120, endPoint y: 49, distance: 144.7
click at [120, 49] on div "0000542268 - Massetto Marcelo Endereço: AV. PELLEGRINI 3295 Bairro: (ROSARIO / …" at bounding box center [227, 101] width 455 height 202
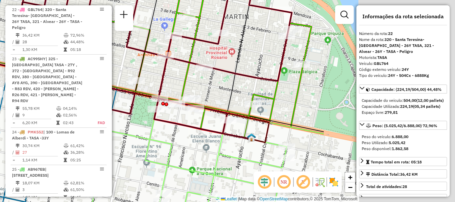
drag, startPoint x: 199, startPoint y: 78, endPoint x: 125, endPoint y: 70, distance: 75.3
click at [125, 70] on div "Rota 6 - Placa AB967EA 0000437789 - FIORITO ANDRES 0000542268 - Massetto Marcel…" at bounding box center [227, 101] width 455 height 202
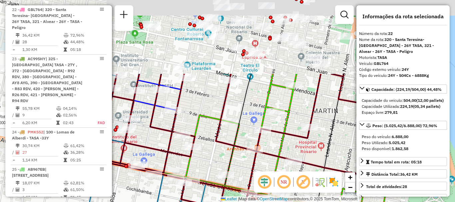
drag, startPoint x: 259, startPoint y: 102, endPoint x: 355, endPoint y: 197, distance: 135.6
click at [355, 197] on div "Rota 6 - Placa AB967EA 0000437789 - FIORITO ANDRES 0000542268 - Massetto Marcel…" at bounding box center [227, 101] width 455 height 202
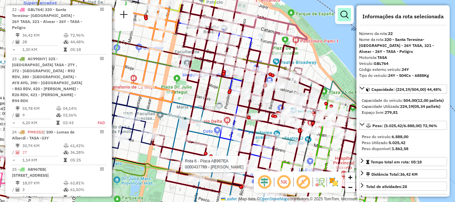
click at [346, 14] on em at bounding box center [344, 15] width 8 height 8
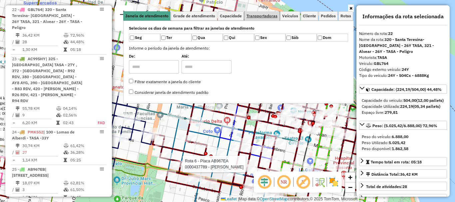
click at [257, 15] on span "Transportadoras" at bounding box center [261, 16] width 31 height 4
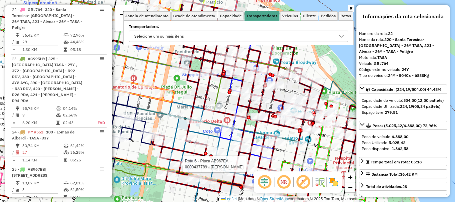
click at [343, 37] on icon at bounding box center [341, 36] width 5 height 5
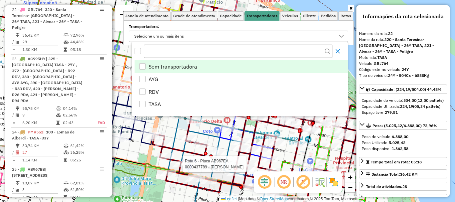
scroll to position [4, 23]
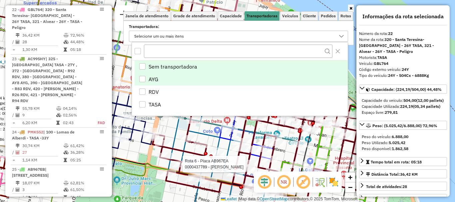
click at [143, 78] on div "AYG" at bounding box center [142, 79] width 6 height 6
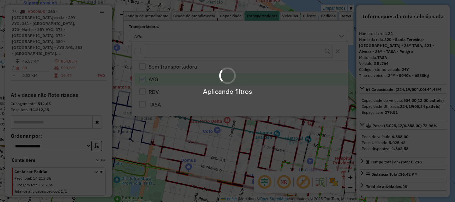
scroll to position [504, 0]
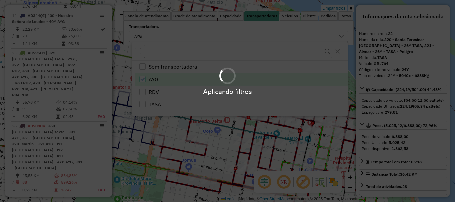
click at [229, 150] on div "Aplicando filtros" at bounding box center [227, 101] width 455 height 202
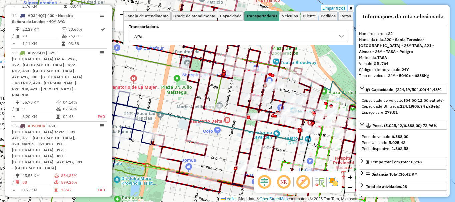
drag, startPoint x: 240, startPoint y: 98, endPoint x: 215, endPoint y: 116, distance: 31.5
click at [239, 98] on icon at bounding box center [262, 99] width 221 height 238
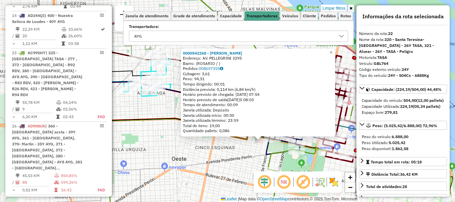
click at [375, 97] on hb-router-mapa "Informações da Sessão 1276154 - 16/09/2025 Criação: 15/09/2025 16:20 Depósito: …" at bounding box center [227, 101] width 455 height 202
click at [337, 49] on div "Limpar filtros Janela de atendimento Grade de atendimento Capacidade Transporta…" at bounding box center [238, 28] width 230 height 46
click at [335, 50] on div "Limpar filtros Janela de atendimento Grade de atendimento Capacidade Transporta…" at bounding box center [238, 28] width 230 height 46
click at [221, 157] on div "0000542268 - Massetto Marcelo Endereço: AV. PELLEGRINI 3295 Bairro: (ROSARIO / …" at bounding box center [227, 101] width 455 height 202
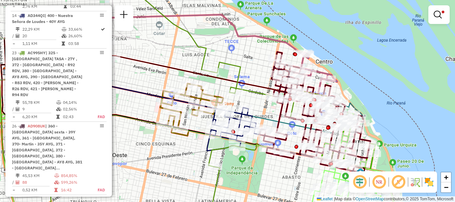
drag, startPoint x: 304, startPoint y: 100, endPoint x: 203, endPoint y: 99, distance: 100.9
click at [205, 98] on div "Limpar filtros Janela de atendimento Grade de atendimento Capacidade Transporta…" at bounding box center [227, 101] width 455 height 202
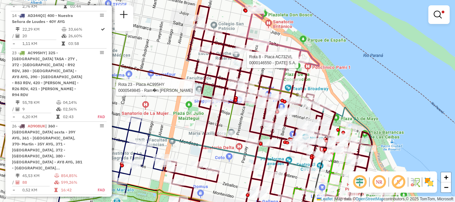
select select "**********"
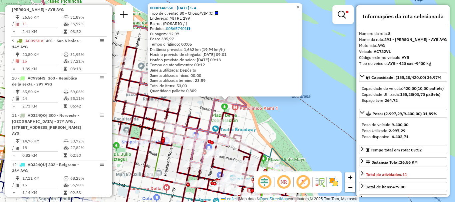
scroll to position [33, 0]
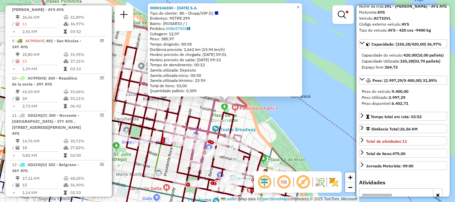
click at [327, 146] on div "0000146550 - NATAL S.A. Tipo de cliente: 80 - Chopp/VIP (C) Endereço: MITRE 299…" at bounding box center [227, 101] width 455 height 202
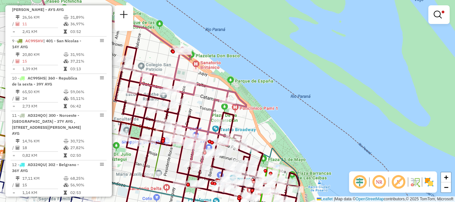
click at [286, 10] on div "Limpar filtros Janela de atendimento Grade de atendimento Capacidade Transporta…" at bounding box center [227, 101] width 455 height 202
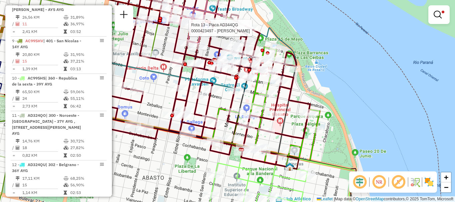
select select "**********"
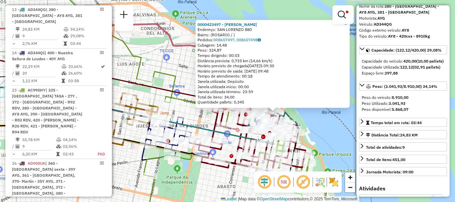
click at [332, 136] on div "0000423497 - YANG TONGLE Endereço: SAN LORENZO 880 Bairro: (ROSARIO / ) Pedidos…" at bounding box center [227, 101] width 455 height 202
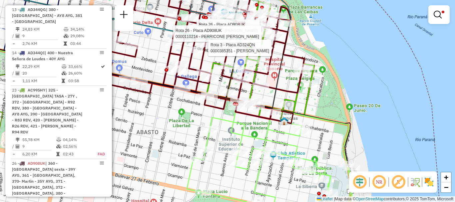
select select "**********"
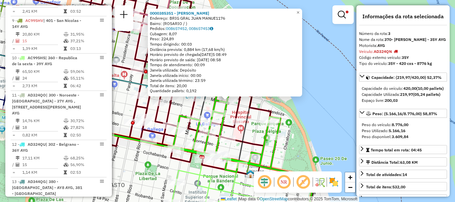
scroll to position [237, 0]
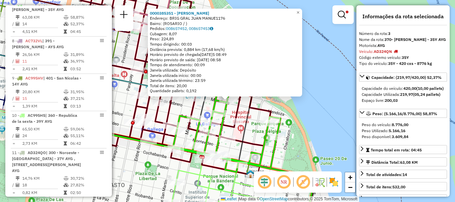
click at [319, 122] on div "0000385351 - WANG QIU Endereço: BRIG GRAL JUAN MANUE1176 Bairro: (ROSARIO / ) P…" at bounding box center [227, 101] width 455 height 202
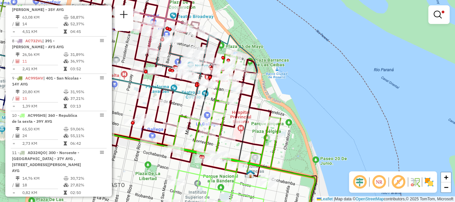
drag, startPoint x: 311, startPoint y: 134, endPoint x: 319, endPoint y: 10, distance: 124.2
click at [317, 20] on div "Limpar filtros Janela de atendimento Grade de atendimento Capacidade Transporta…" at bounding box center [227, 101] width 455 height 202
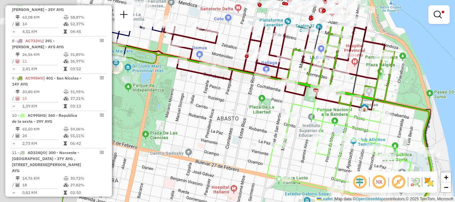
drag, startPoint x: 227, startPoint y: 85, endPoint x: 351, endPoint y: 138, distance: 134.1
click at [350, 138] on icon at bounding box center [349, 149] width 165 height 122
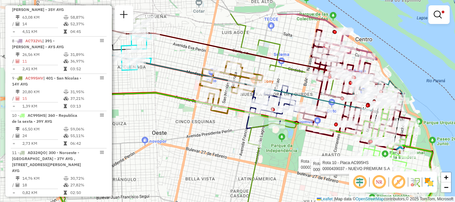
drag, startPoint x: 229, startPoint y: 114, endPoint x: 311, endPoint y: 148, distance: 88.7
click at [311, 148] on div "Rota 10 - Placa AC995HS 0000397233 - CABRERA LISANDRO GASTON Rota 10 - Placa AC…" at bounding box center [227, 101] width 455 height 202
click at [437, 13] on em at bounding box center [438, 15] width 8 height 8
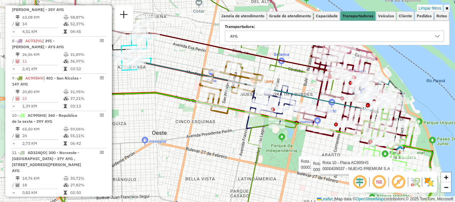
click at [437, 37] on icon at bounding box center [437, 36] width 5 height 3
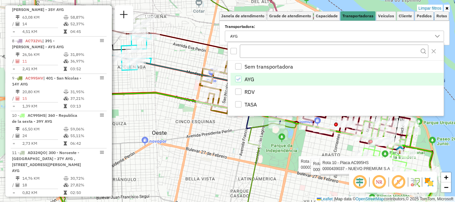
click at [239, 79] on icon "AYG" at bounding box center [238, 79] width 5 height 5
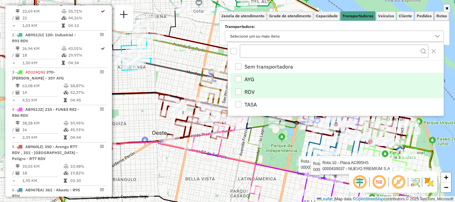
click at [240, 90] on div "RDV" at bounding box center [238, 92] width 6 height 6
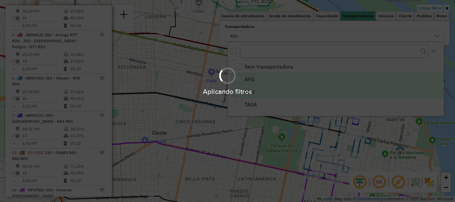
click at [288, 154] on hb-app "Aplicando filtros Pop-up bloqueado! Seu navegador bloqueou automáticamente a ab…" at bounding box center [227, 101] width 455 height 202
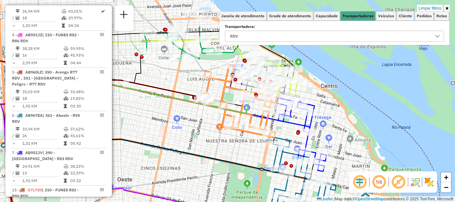
click at [271, 174] on icon at bounding box center [160, 134] width 308 height 91
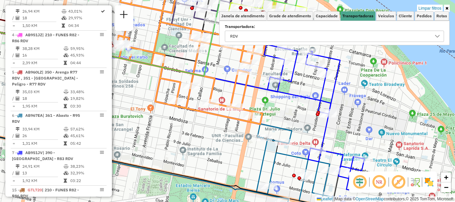
click at [302, 153] on div "Limpar filtros Janela de atendimento Grade de atendimento Capacidade Transporta…" at bounding box center [227, 101] width 455 height 202
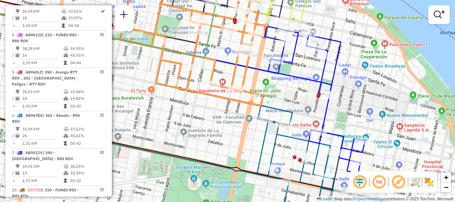
drag, startPoint x: 297, startPoint y: 151, endPoint x: 298, endPoint y: 133, distance: 18.3
click at [298, 133] on div "Limpar filtros Janela de atendimento Grade de atendimento Capacidade Transporta…" at bounding box center [227, 101] width 455 height 202
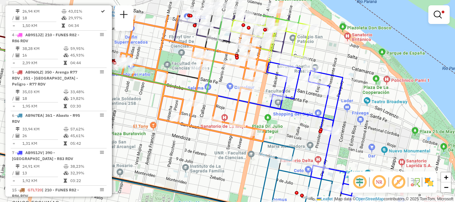
drag, startPoint x: 312, startPoint y: 117, endPoint x: 314, endPoint y: 153, distance: 36.3
click at [314, 153] on div "Limpar filtros Janela de atendimento Grade de atendimento Capacidade Transporta…" at bounding box center [227, 101] width 455 height 202
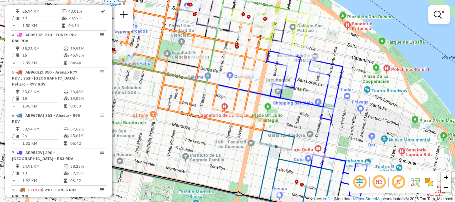
drag, startPoint x: 327, startPoint y: 157, endPoint x: 328, endPoint y: 115, distance: 42.6
click at [328, 115] on icon at bounding box center [317, 124] width 100 height 147
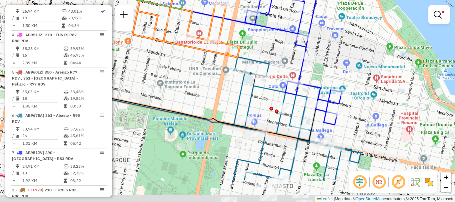
drag, startPoint x: 363, startPoint y: 110, endPoint x: 337, endPoint y: 68, distance: 49.6
click at [337, 68] on div "Limpar filtros Janela de atendimento Grade de atendimento Capacidade Transporta…" at bounding box center [227, 101] width 455 height 202
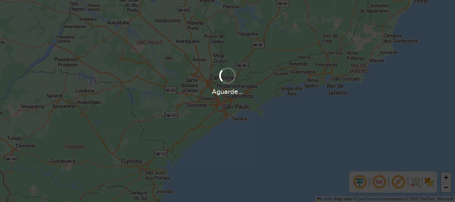
scroll to position [437, 0]
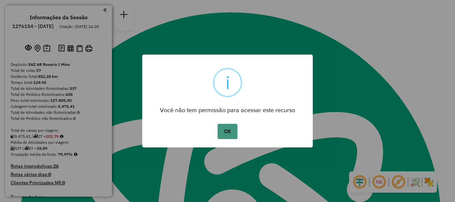
click at [223, 135] on button "OK" at bounding box center [227, 131] width 20 height 15
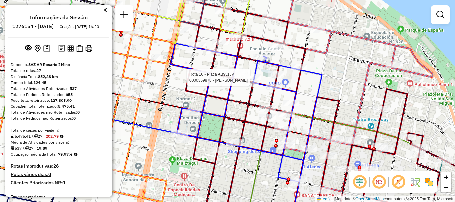
select select "**********"
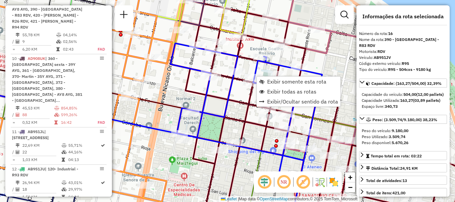
scroll to position [880, 0]
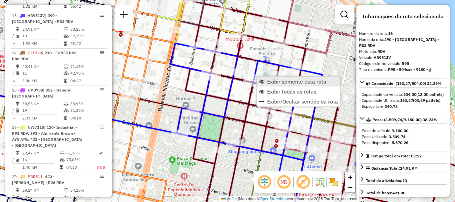
click at [271, 82] on span "Exibir somente esta rota" at bounding box center [296, 81] width 59 height 5
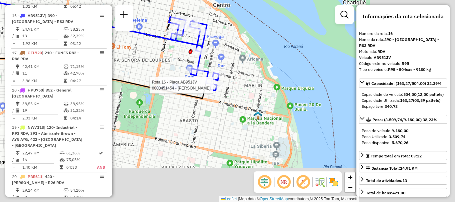
drag, startPoint x: 309, startPoint y: 94, endPoint x: 111, endPoint y: 40, distance: 204.7
click at [107, 39] on hb-router-mapa "Informações da Sessão 1276154 - 16/09/2025 Criação: 15/09/2025 16:20 Depósito: …" at bounding box center [227, 101] width 455 height 202
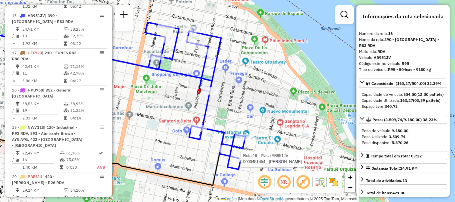
drag, startPoint x: 160, startPoint y: 51, endPoint x: 183, endPoint y: 78, distance: 35.0
click at [183, 78] on icon at bounding box center [195, 95] width 100 height 147
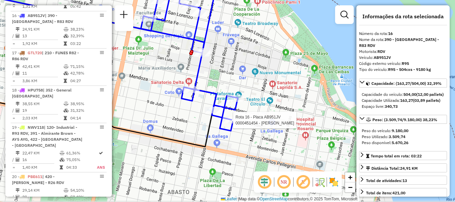
drag, startPoint x: 259, startPoint y: 104, endPoint x: 252, endPoint y: 65, distance: 39.4
click at [252, 65] on div "Rota 16 - Placa AB951JV 0000451454 - AUDANO JULIETA Janela de atendimento Grade…" at bounding box center [227, 101] width 455 height 202
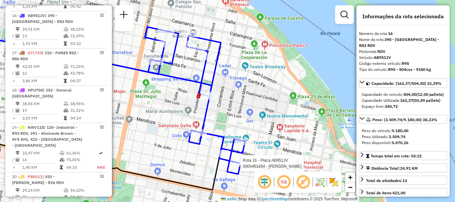
drag, startPoint x: 237, startPoint y: 99, endPoint x: 244, endPoint y: 137, distance: 38.3
click at [244, 137] on div "Rota 16 - Placa AB951JV 0000451454 - AUDANO JULIETA Janela de atendimento Grade…" at bounding box center [227, 101] width 455 height 202
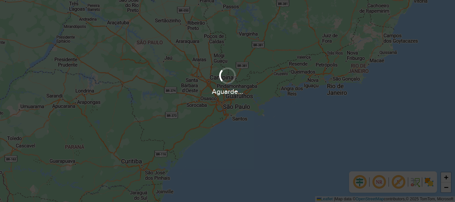
scroll to position [437, 0]
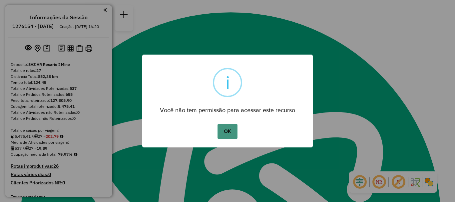
click at [235, 130] on button "OK" at bounding box center [227, 131] width 20 height 15
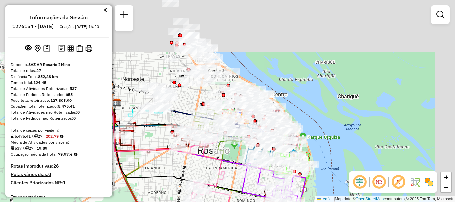
drag, startPoint x: 256, startPoint y: 95, endPoint x: 224, endPoint y: 167, distance: 78.7
click at [224, 167] on div "Rota 26 - Placa GBL764 0000385452 - HUANG JIE Janela de atendimento Grade de at…" at bounding box center [227, 101] width 455 height 202
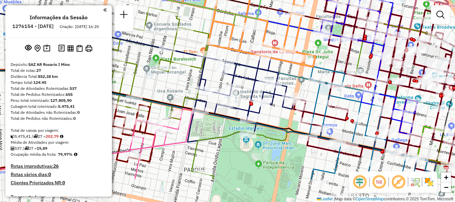
drag, startPoint x: 245, startPoint y: 107, endPoint x: 242, endPoint y: 62, distance: 45.1
click at [242, 64] on icon at bounding box center [240, 99] width 107 height 87
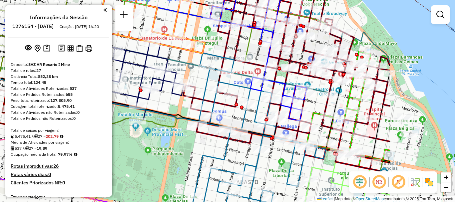
drag, startPoint x: 218, startPoint y: 66, endPoint x: 139, endPoint y: 58, distance: 79.1
click at [139, 58] on div "Rota 26 - Placa GBL764 0000385452 - HUANG JIE Janela de atendimento Grade de at…" at bounding box center [227, 101] width 455 height 202
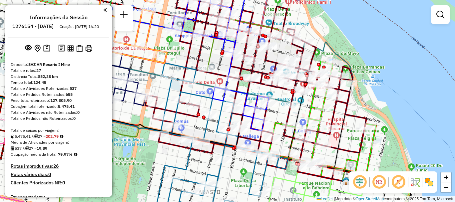
drag, startPoint x: 220, startPoint y: 88, endPoint x: 215, endPoint y: 84, distance: 5.9
click at [215, 85] on div "Rota 26 - Placa GBL764 0000385452 - HUANG JIE Janela de atendimento Grade de at…" at bounding box center [227, 101] width 455 height 202
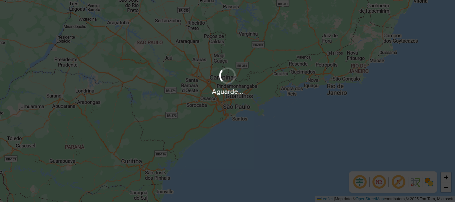
scroll to position [437, 0]
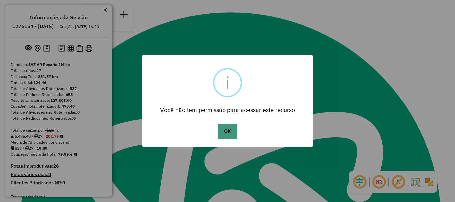
click at [232, 130] on button "OK" at bounding box center [227, 131] width 20 height 15
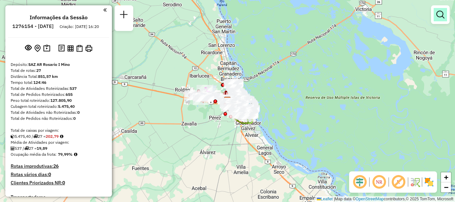
click at [438, 16] on em at bounding box center [440, 15] width 8 height 8
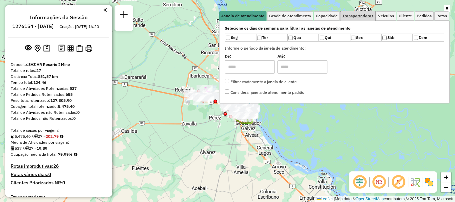
click at [349, 15] on span "Transportadoras" at bounding box center [357, 16] width 31 height 4
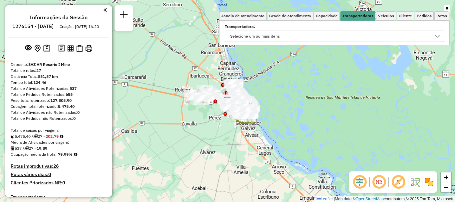
click at [434, 35] on div at bounding box center [437, 36] width 13 height 11
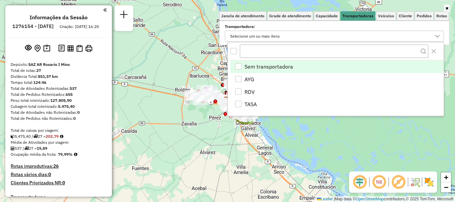
scroll to position [4, 23]
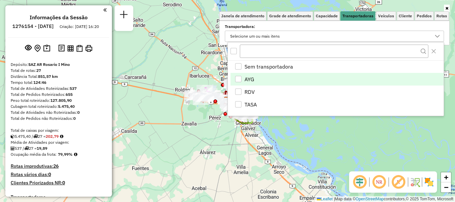
click at [238, 77] on div "AYG" at bounding box center [238, 79] width 6 height 6
click at [297, 136] on div "Janela de atendimento Grade de atendimento Capacidade Transportadoras Veículos …" at bounding box center [227, 101] width 455 height 202
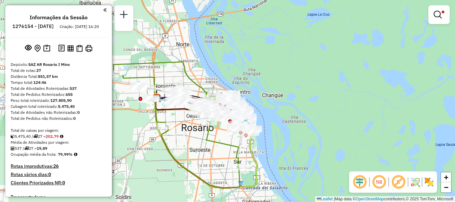
drag, startPoint x: 205, startPoint y: 102, endPoint x: 231, endPoint y: 146, distance: 50.9
click at [226, 148] on icon at bounding box center [178, 125] width 128 height 126
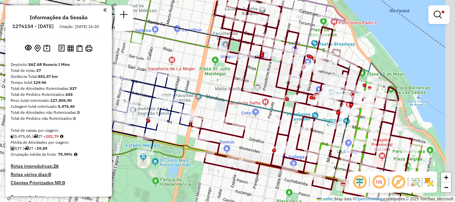
drag, startPoint x: 335, startPoint y: 110, endPoint x: 280, endPoint y: 119, distance: 55.3
click at [280, 119] on icon at bounding box center [301, 94] width 221 height 212
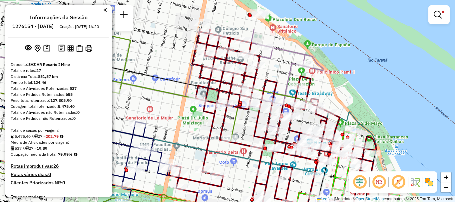
drag, startPoint x: 261, startPoint y: 123, endPoint x: 240, endPoint y: 171, distance: 53.3
click at [240, 171] on div "Limpar filtros Janela de atendimento Grade de atendimento Capacidade Transporta…" at bounding box center [227, 101] width 455 height 202
click at [436, 11] on em at bounding box center [438, 15] width 8 height 8
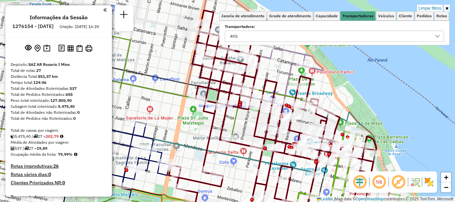
click at [436, 37] on icon at bounding box center [437, 36] width 5 height 5
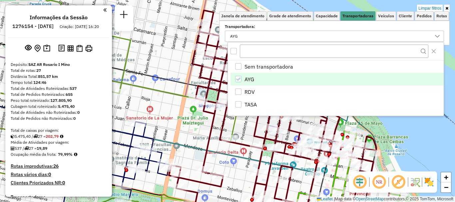
click at [235, 79] on div "AYG" at bounding box center [238, 79] width 6 height 6
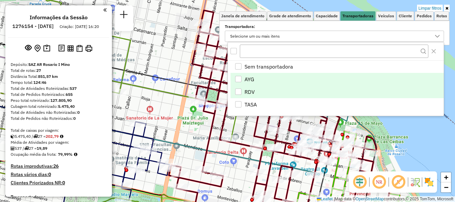
click at [235, 91] on div "RDV" at bounding box center [238, 92] width 6 height 6
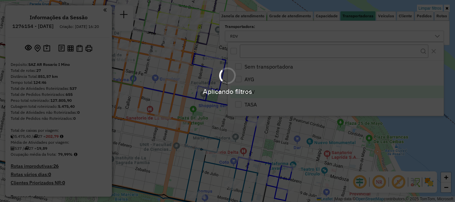
click at [238, 120] on hb-app "Aplicando filtros Pop-up bloqueado! Seu navegador bloqueou automáticamente a ab…" at bounding box center [227, 101] width 455 height 202
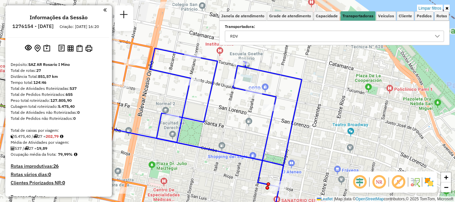
drag, startPoint x: 243, startPoint y: 128, endPoint x: 249, endPoint y: 154, distance: 26.7
click icon
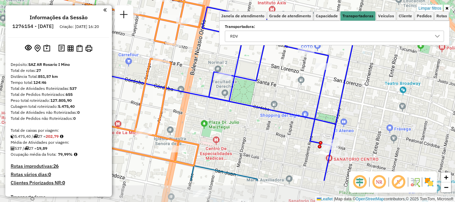
drag, startPoint x: 248, startPoint y: 152, endPoint x: 301, endPoint y: 111, distance: 67.1
click div "Limpar filtros Janela de atendimento Grade de atendimento Capacidade Transporta…"
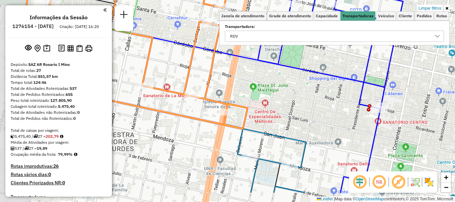
drag, startPoint x: 286, startPoint y: 129, endPoint x: 346, endPoint y: 100, distance: 66.4
click div "Limpar filtros Janela de atendimento Grade de atendimento Capacidade Transporta…"
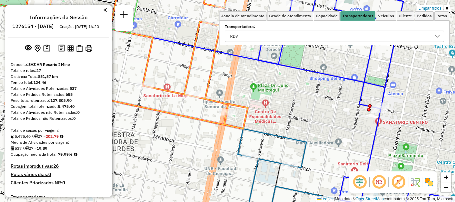
click icon
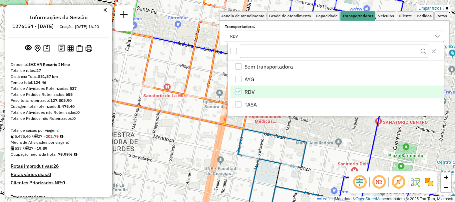
click div "RDV"
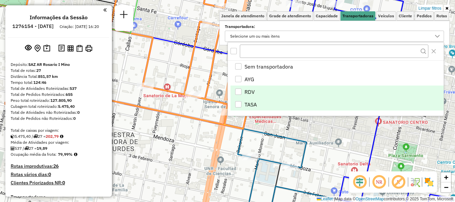
click div "TASA"
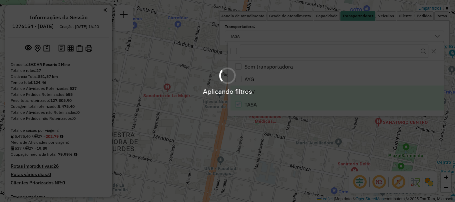
drag, startPoint x: 280, startPoint y: 136, endPoint x: 289, endPoint y: 115, distance: 22.8
click hb-app "Aplicando filtros Pop-up bloqueado! Seu navegador bloqueou automáticamente a ab…"
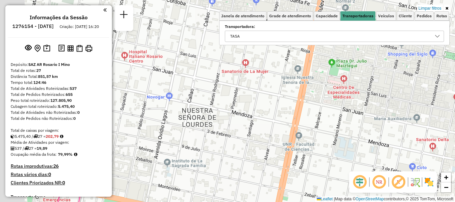
drag, startPoint x: 243, startPoint y: 115, endPoint x: 356, endPoint y: 98, distance: 113.8
click div "Limpar filtros Janela de atendimento Grade de atendimento Capacidade Transporta…"
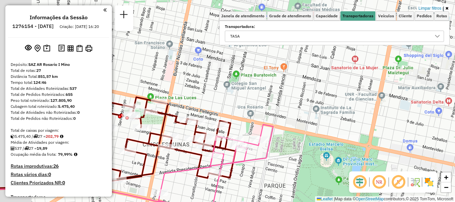
drag, startPoint x: 310, startPoint y: 106, endPoint x: 345, endPoint y: 95, distance: 36.1
click div "Limpar filtros Janela de atendimento Grade de atendimento Capacidade Transporta…"
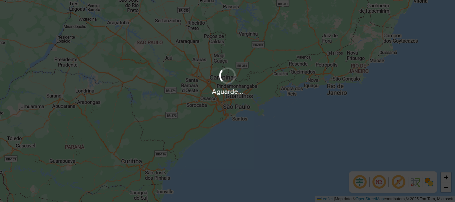
scroll to position [437, 0]
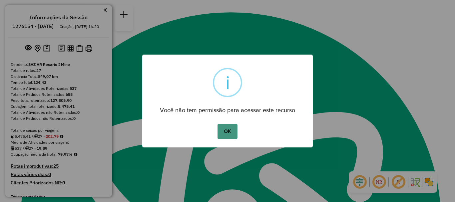
click at [231, 132] on button "OK" at bounding box center [227, 131] width 20 height 15
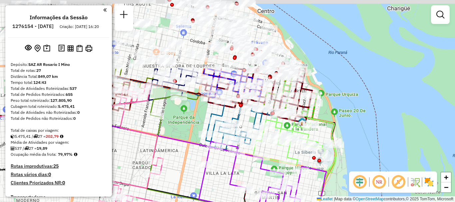
drag, startPoint x: 265, startPoint y: 130, endPoint x: 267, endPoint y: 151, distance: 21.1
click at [267, 151] on div "Janela de atendimento Grade de atendimento Capacidade Transportadoras Veículos …" at bounding box center [227, 101] width 455 height 202
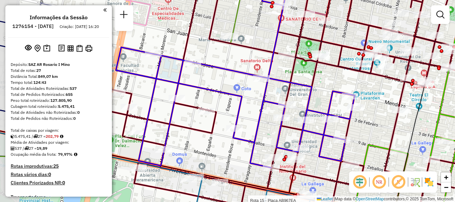
drag, startPoint x: 206, startPoint y: 118, endPoint x: 246, endPoint y: 99, distance: 44.8
click at [244, 95] on icon at bounding box center [235, 65] width 239 height 206
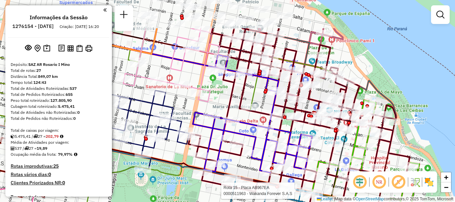
drag, startPoint x: 237, startPoint y: 77, endPoint x: 244, endPoint y: 124, distance: 47.5
click at [244, 124] on icon at bounding box center [252, 114] width 119 height 118
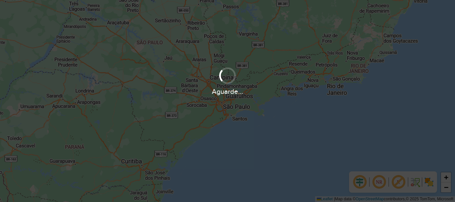
scroll to position [437, 0]
